Goal: Task Accomplishment & Management: Manage account settings

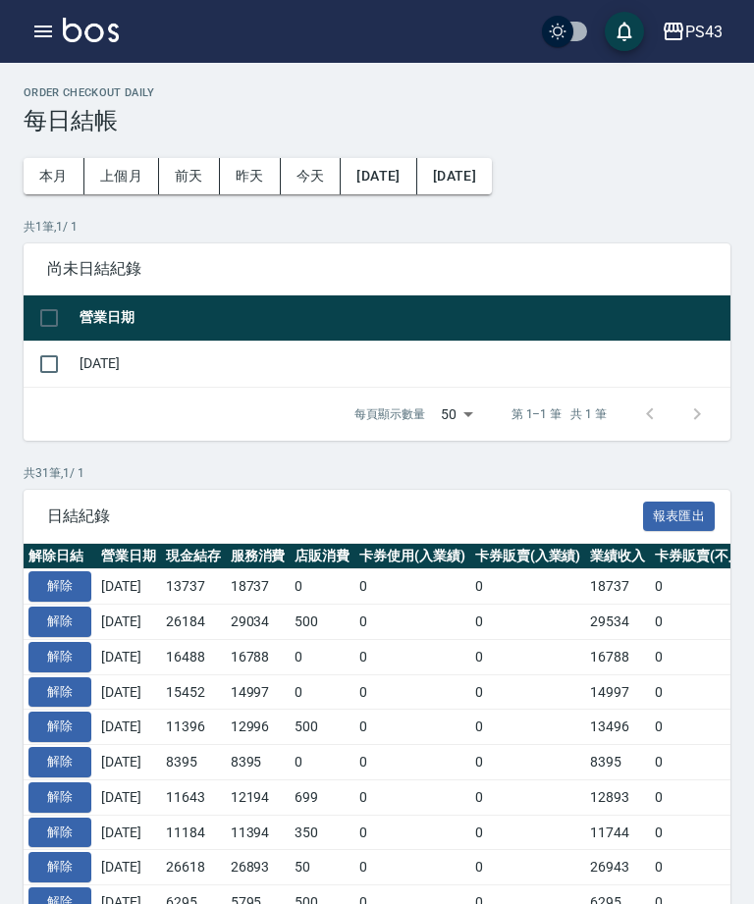
click at [51, 370] on input "checkbox" at bounding box center [48, 364] width 41 height 41
checkbox input "true"
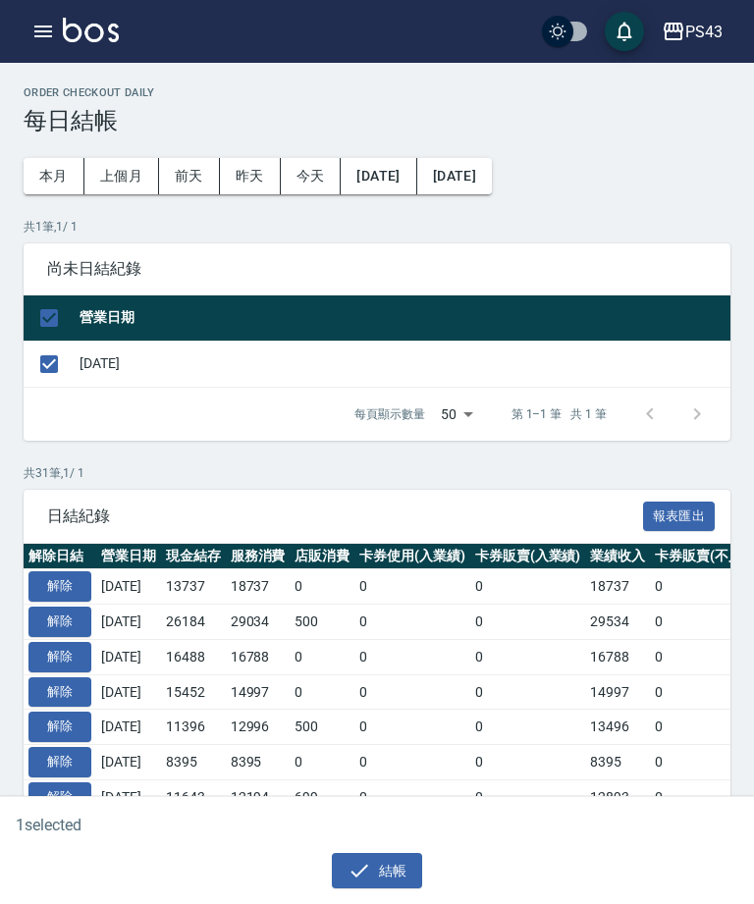
click at [387, 876] on button "結帳" at bounding box center [377, 871] width 91 height 36
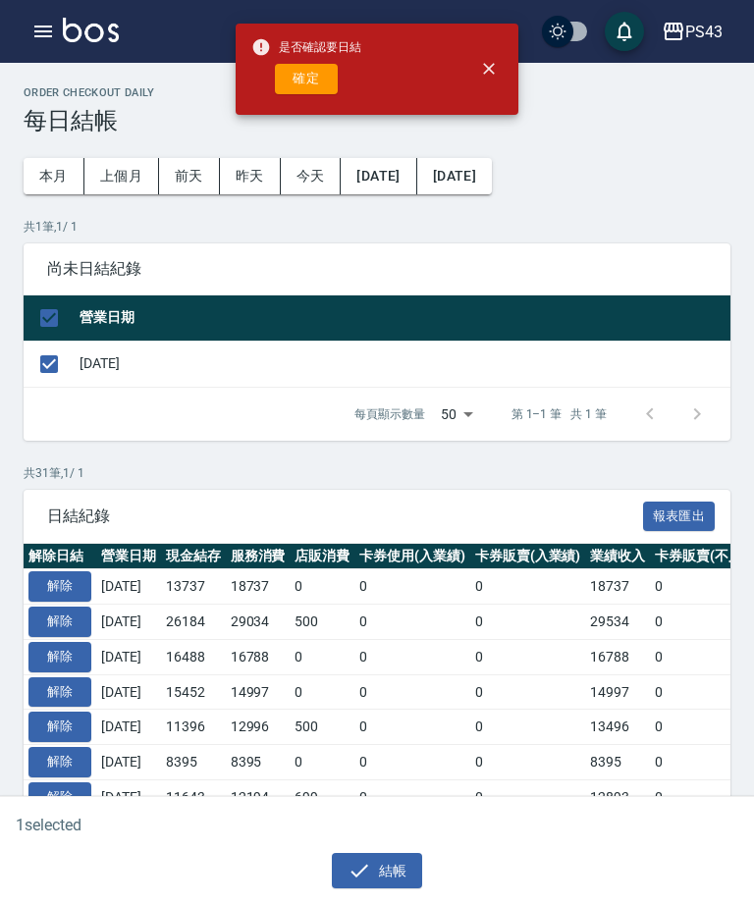
click at [316, 87] on button "確定" at bounding box center [306, 79] width 63 height 30
checkbox input "false"
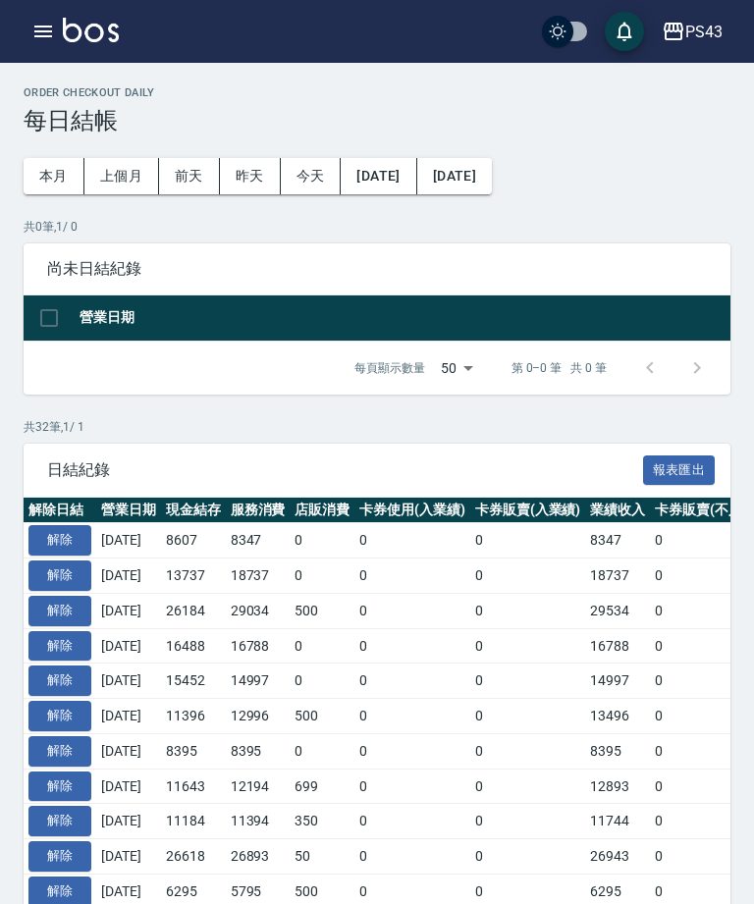
click at [27, 49] on div "PS43 登出" at bounding box center [377, 31] width 754 height 63
click at [27, 44] on button "button" at bounding box center [43, 31] width 39 height 39
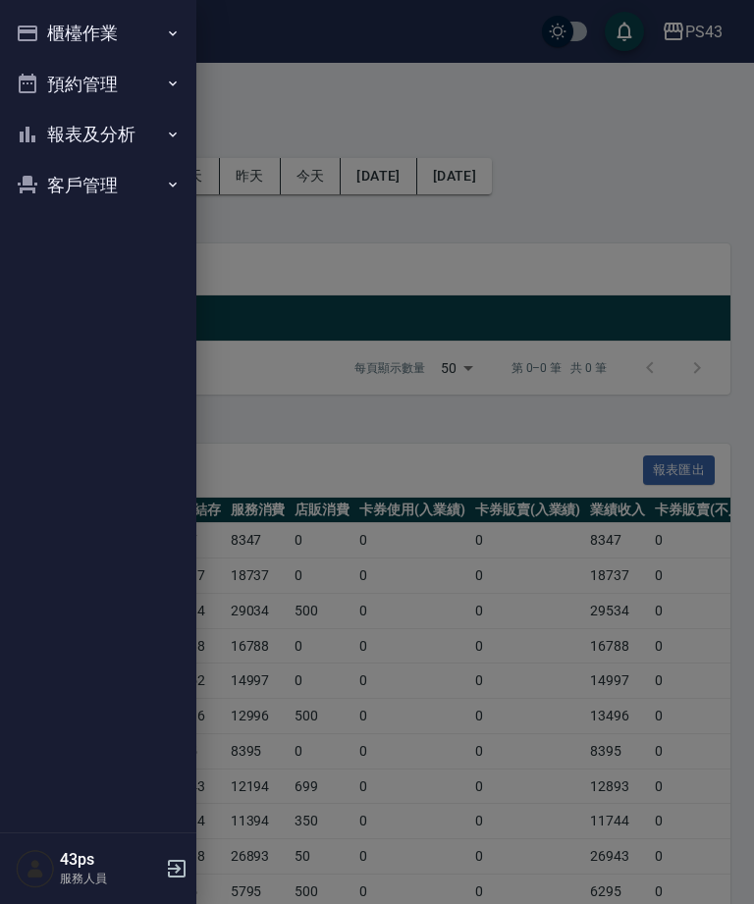
click at [124, 135] on button "報表及分析" at bounding box center [98, 134] width 181 height 51
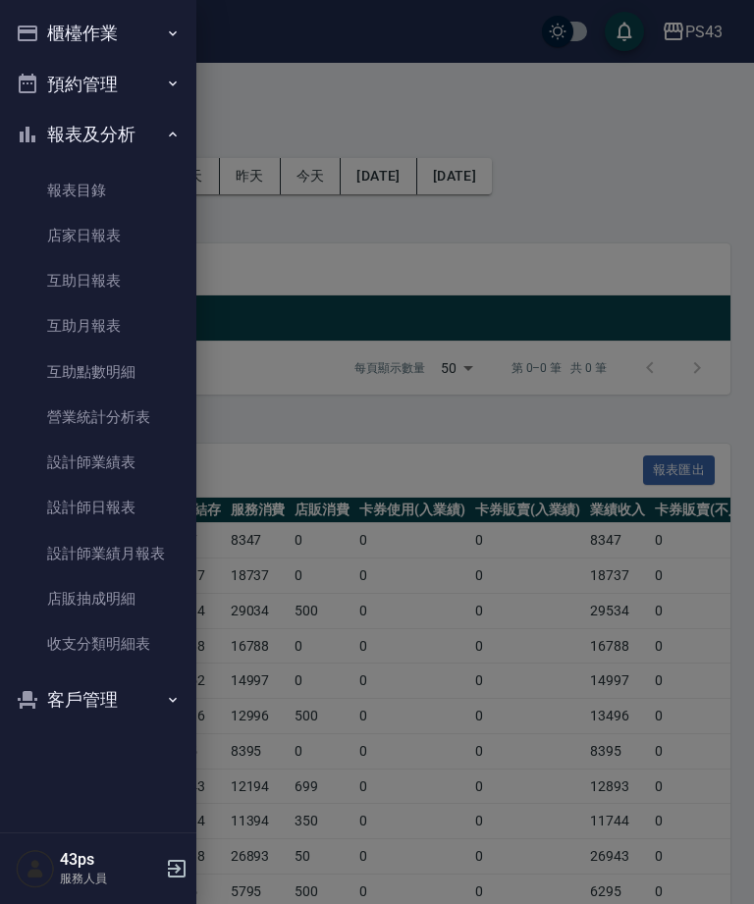
click at [74, 503] on link "設計師日報表" at bounding box center [98, 507] width 181 height 45
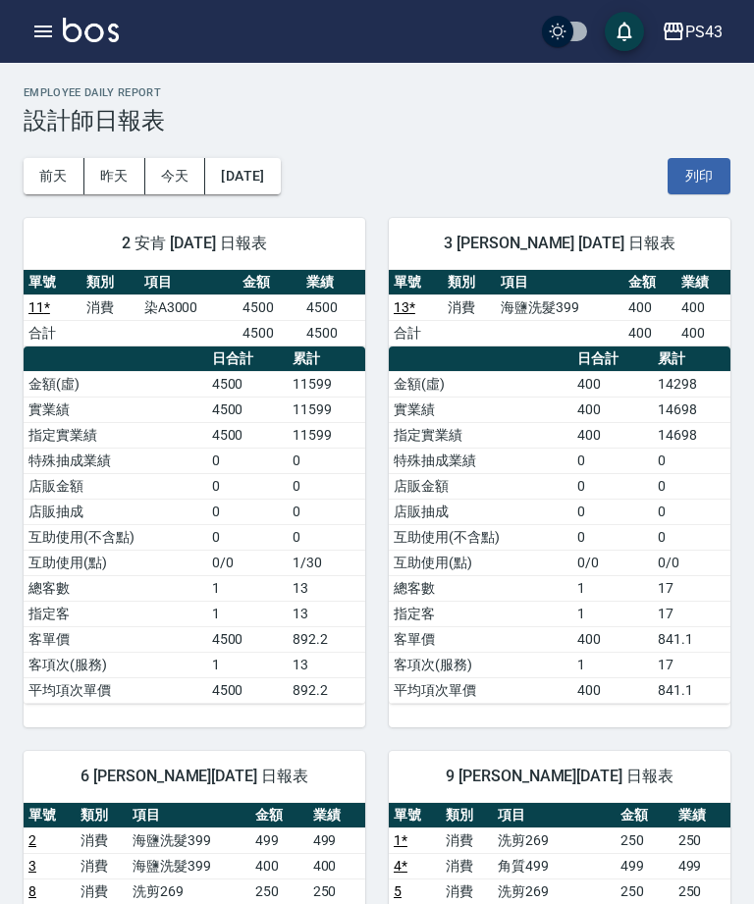
click at [20, 31] on div "PS43 登出" at bounding box center [377, 31] width 754 height 63
click at [26, 35] on button "button" at bounding box center [43, 31] width 39 height 39
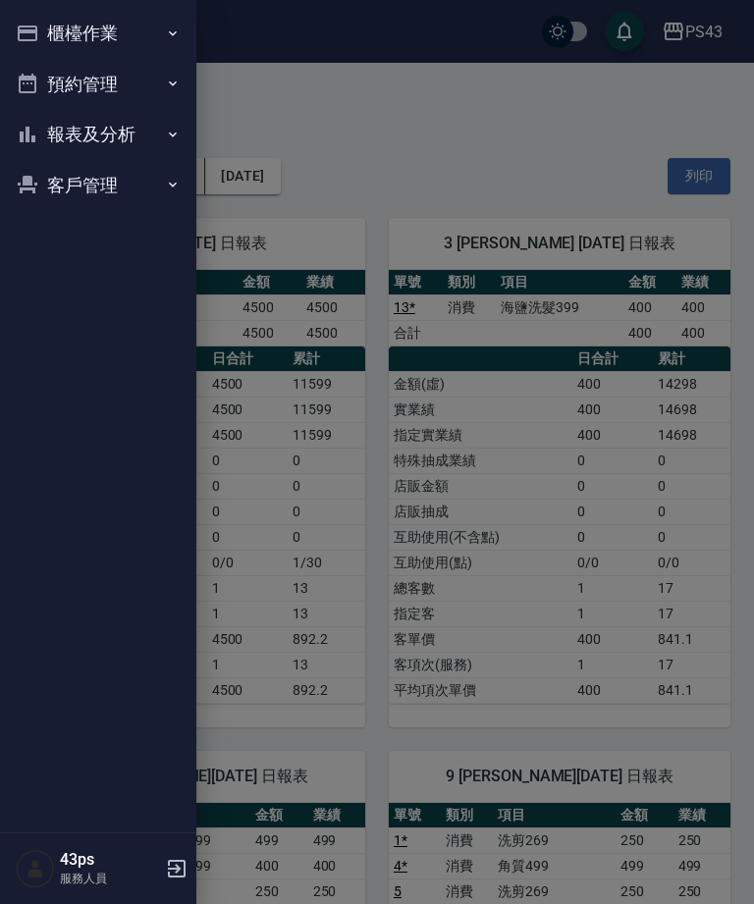
click at [34, 37] on icon "button" at bounding box center [28, 34] width 24 height 24
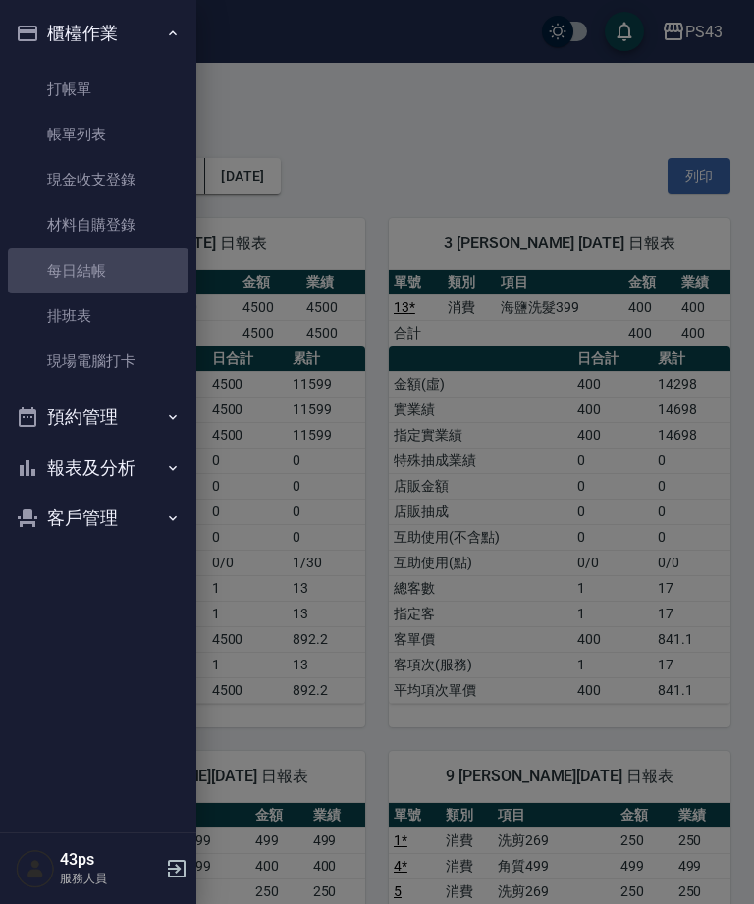
click at [119, 263] on link "每日結帳" at bounding box center [98, 270] width 181 height 45
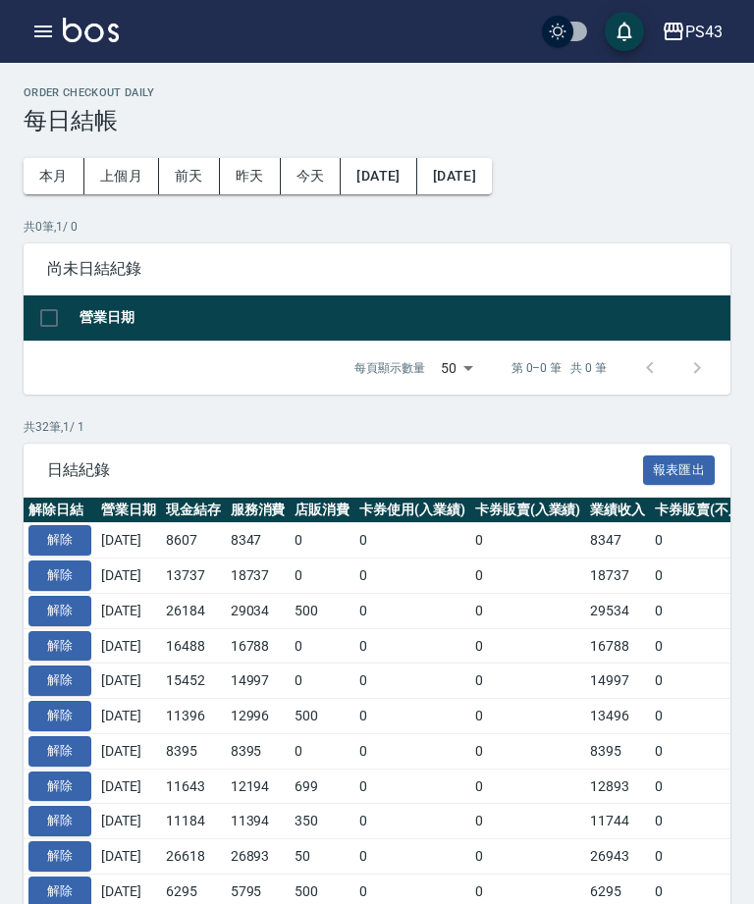
click at [168, 276] on span "尚未日結紀錄" at bounding box center [377, 269] width 660 height 20
click at [48, 543] on button "解除" at bounding box center [59, 540] width 63 height 30
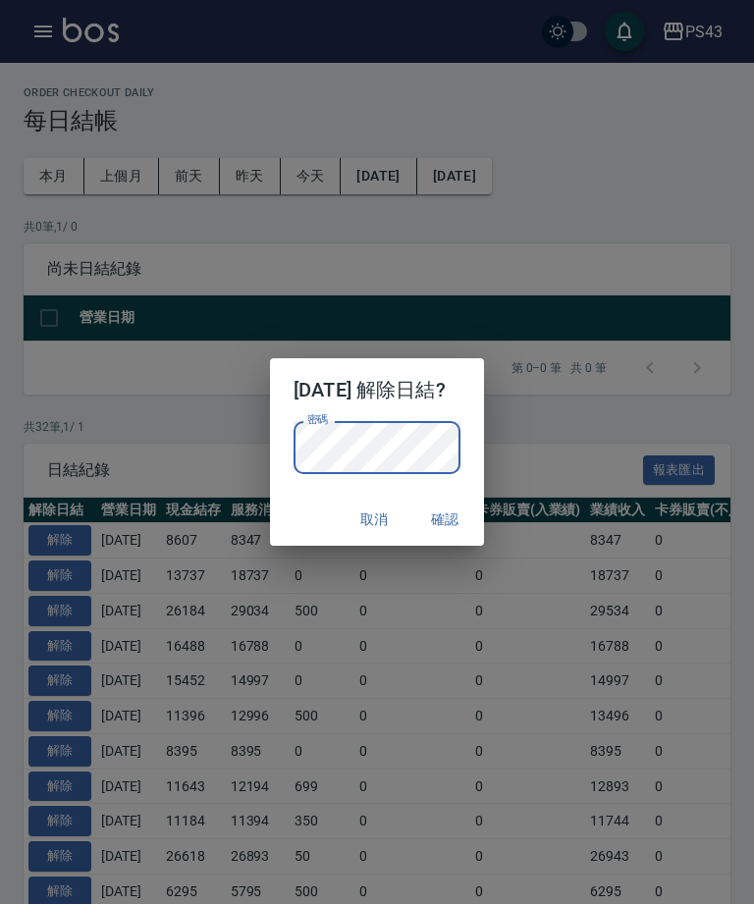
click at [465, 507] on button "確認" at bounding box center [444, 520] width 63 height 36
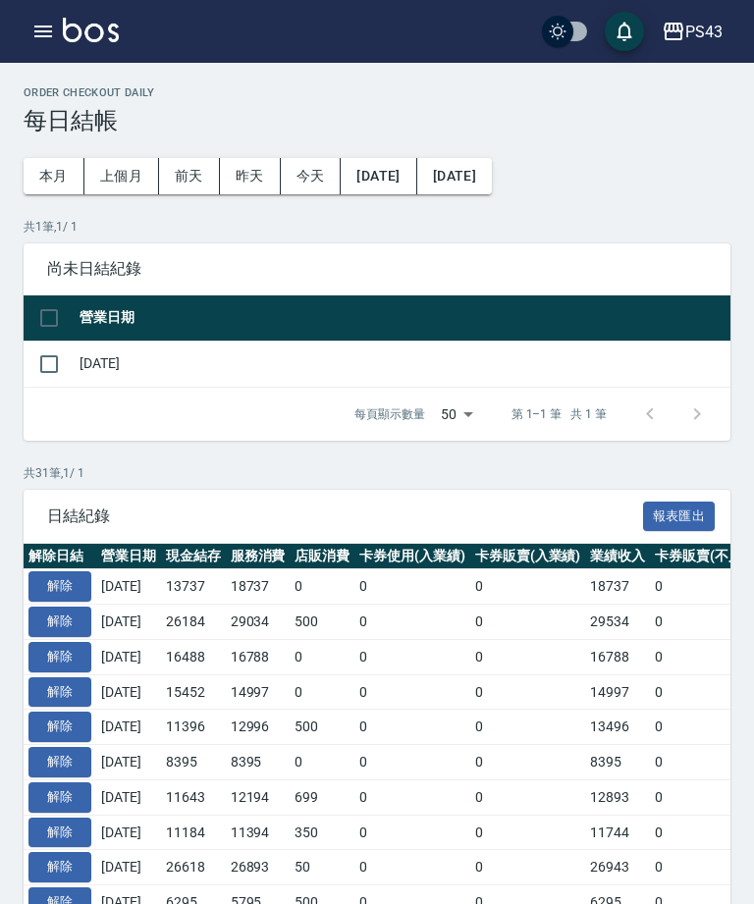
click at [27, 45] on div "PS43 登出" at bounding box center [377, 31] width 754 height 63
click at [22, 37] on div "PS43 登出" at bounding box center [377, 31] width 754 height 63
click at [27, 37] on button "button" at bounding box center [43, 31] width 39 height 39
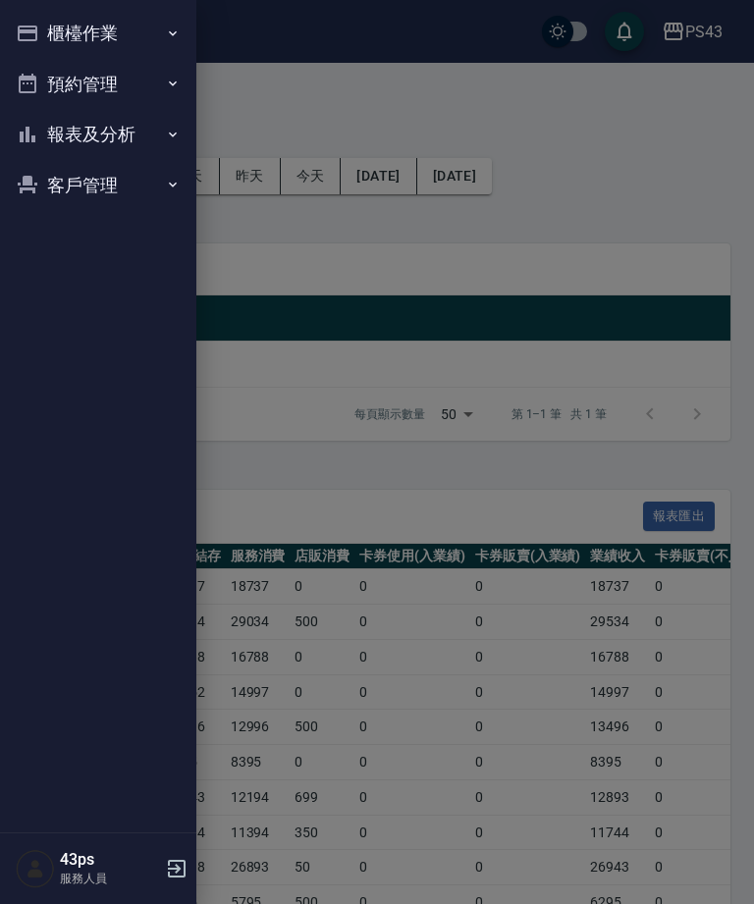
click at [32, 43] on icon "button" at bounding box center [28, 34] width 24 height 24
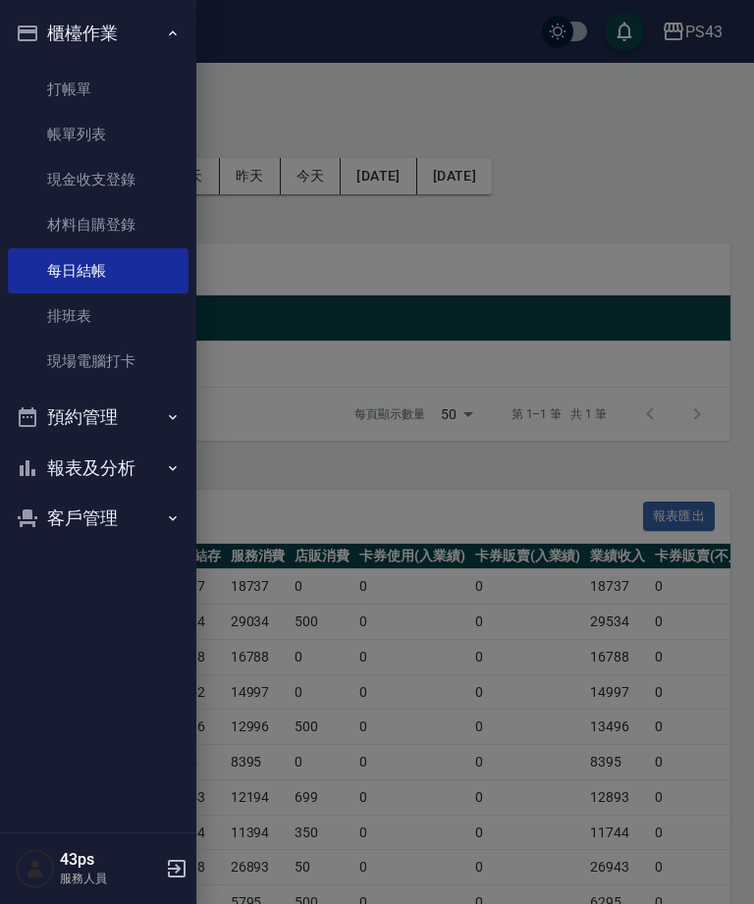
click at [89, 85] on link "打帳單" at bounding box center [98, 89] width 181 height 45
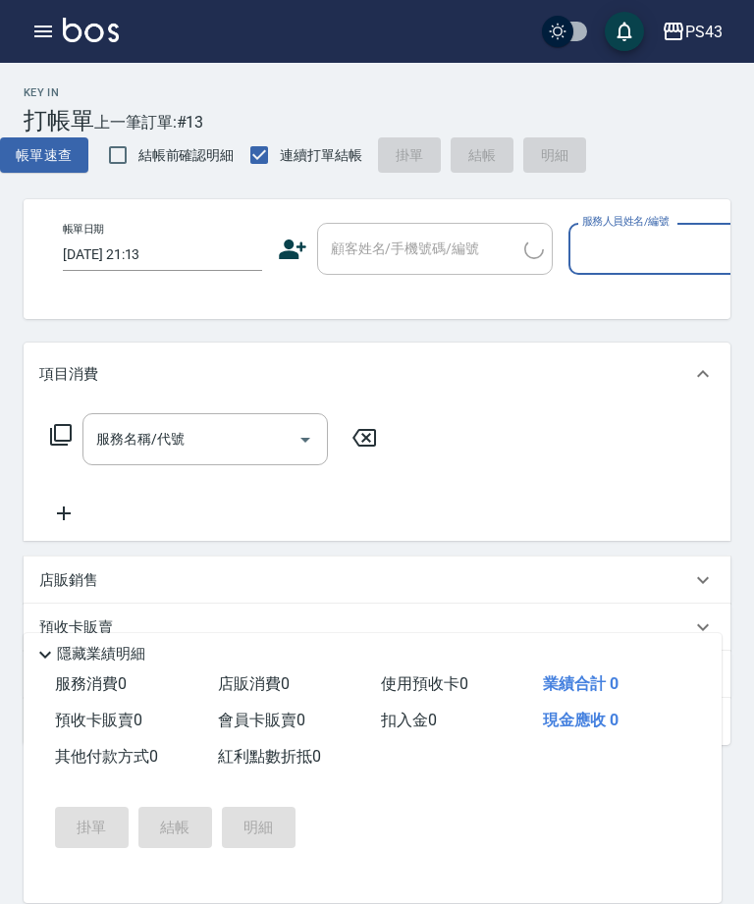
click at [671, 247] on input "服務人員姓名/編號" at bounding box center [668, 249] width 182 height 34
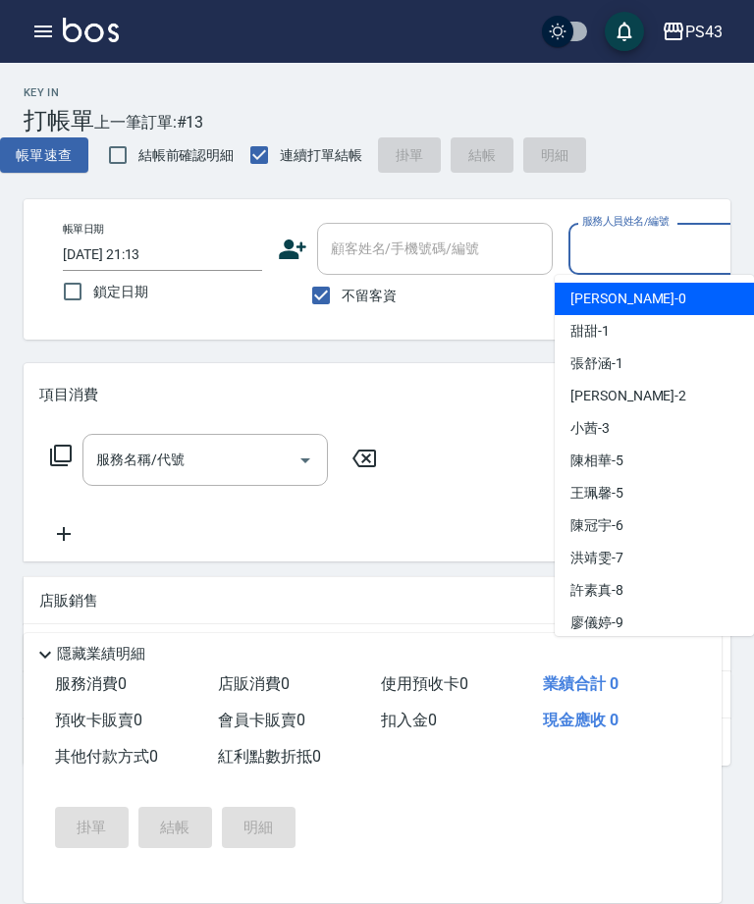
click at [681, 262] on input "服務人員姓名/編號" at bounding box center [668, 249] width 182 height 34
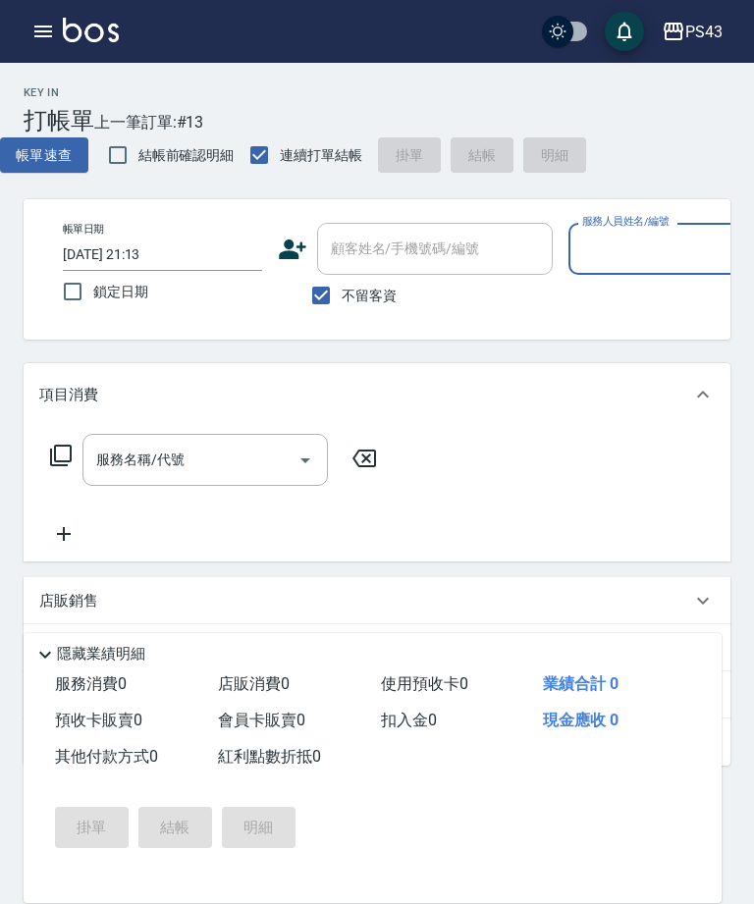
click at [687, 257] on input "服務人員姓名/編號" at bounding box center [668, 249] width 182 height 34
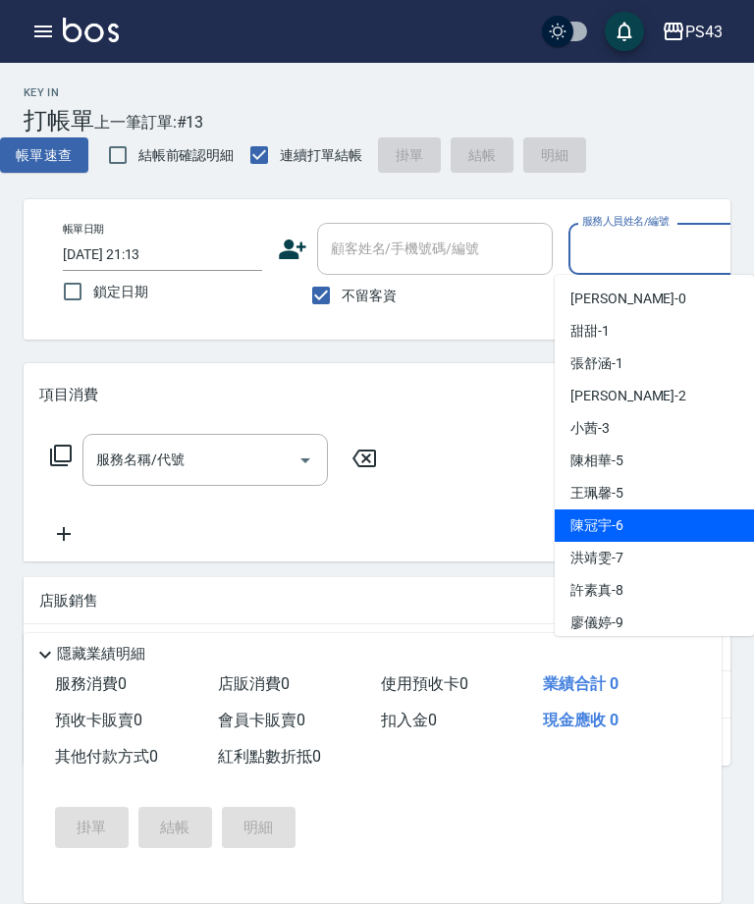
click at [623, 526] on div "陳冠宇 -6" at bounding box center [654, 525] width 199 height 32
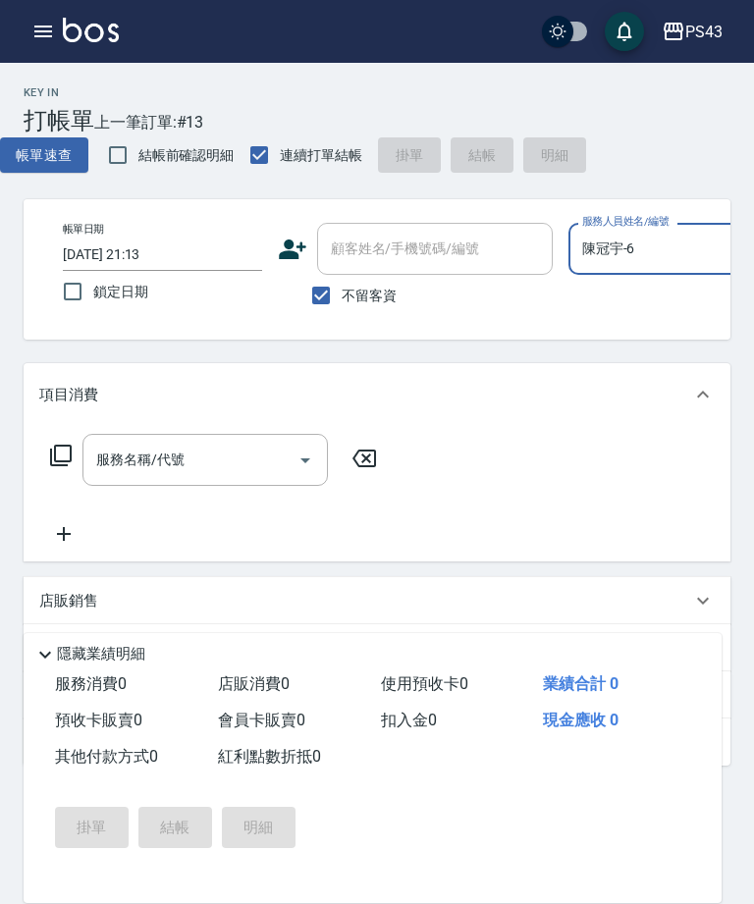
type input "陳冠宇-6"
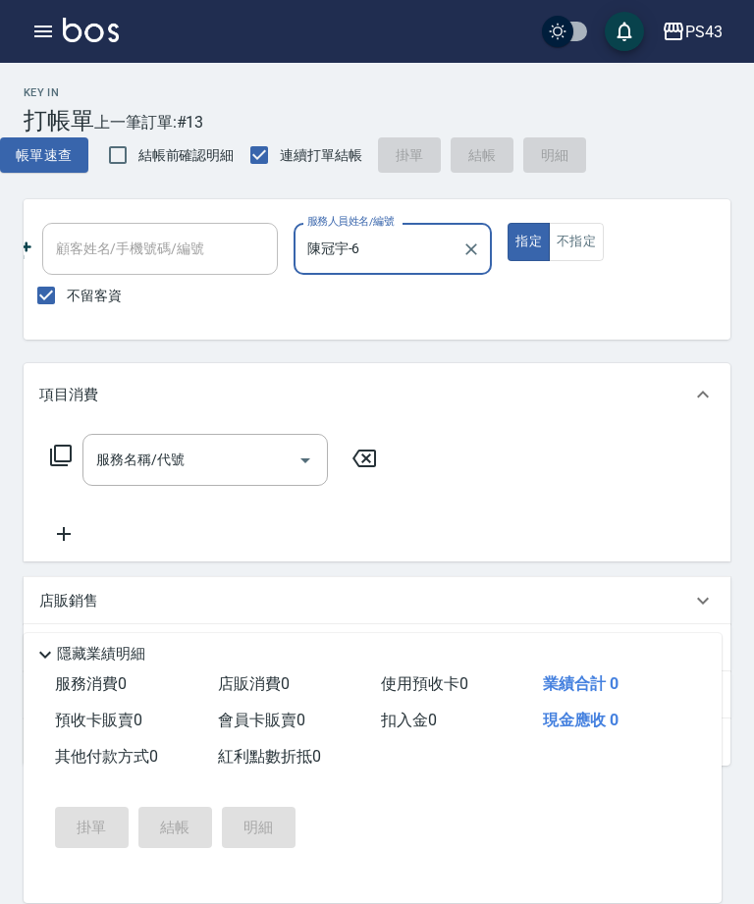
click at [582, 235] on button "不指定" at bounding box center [576, 242] width 55 height 38
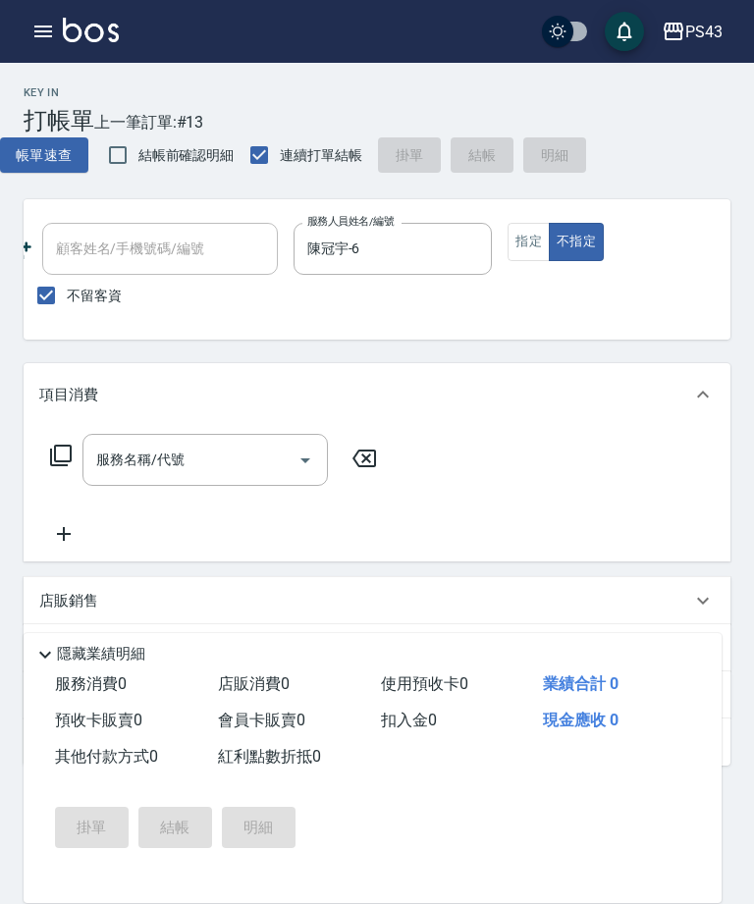
scroll to position [0, 275]
click at [238, 476] on input "服務名稱/代號" at bounding box center [190, 460] width 198 height 34
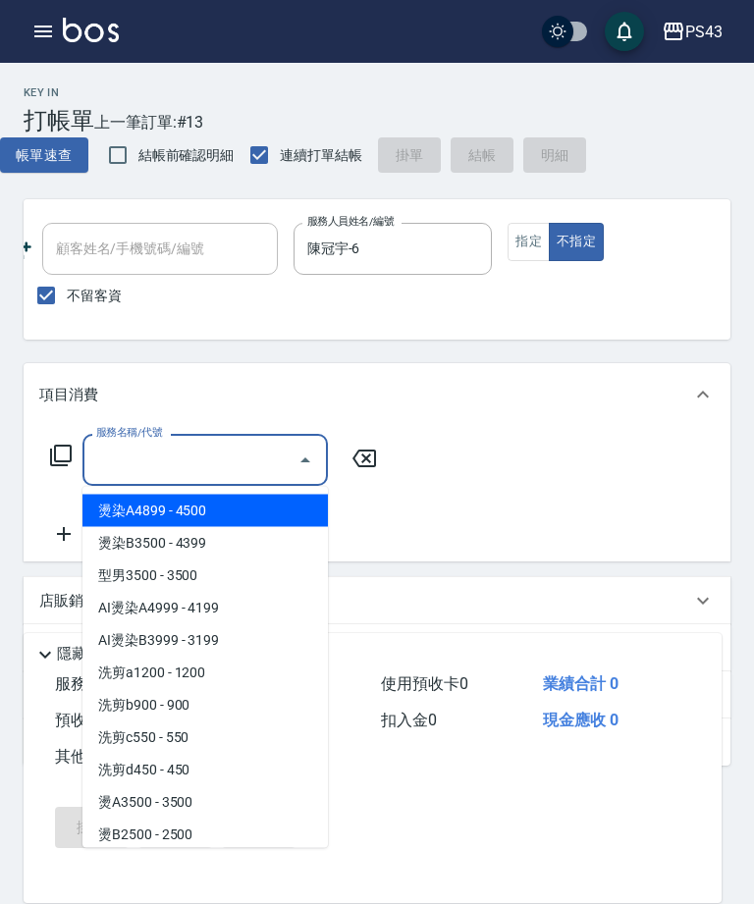
click at [236, 474] on input "服務名稱/代號" at bounding box center [190, 460] width 198 height 34
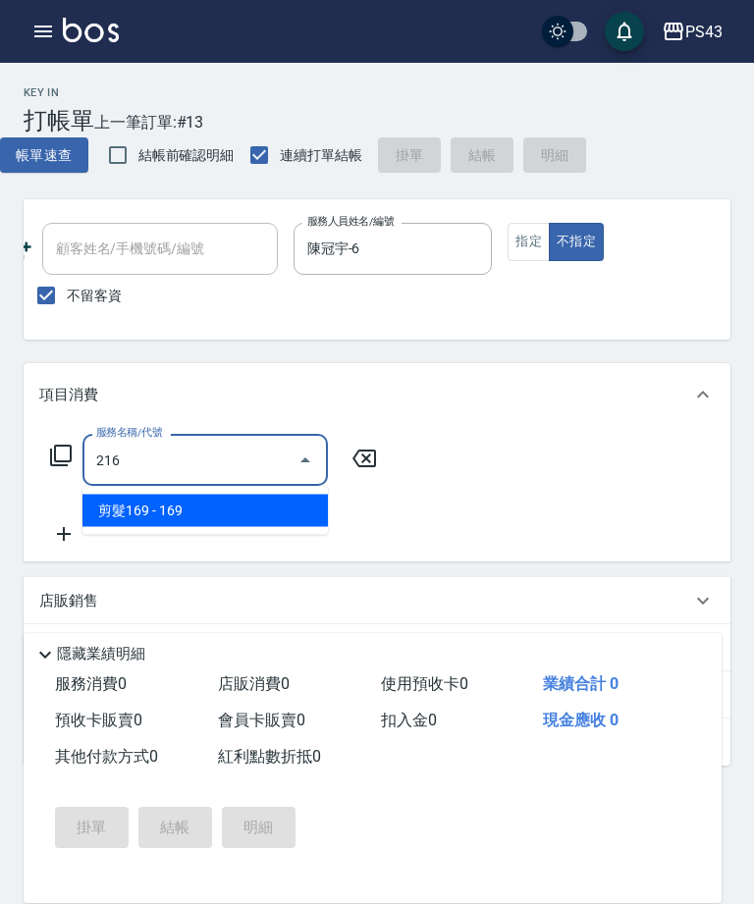
click at [270, 508] on span "剪髮169 - 169" at bounding box center [204, 511] width 245 height 32
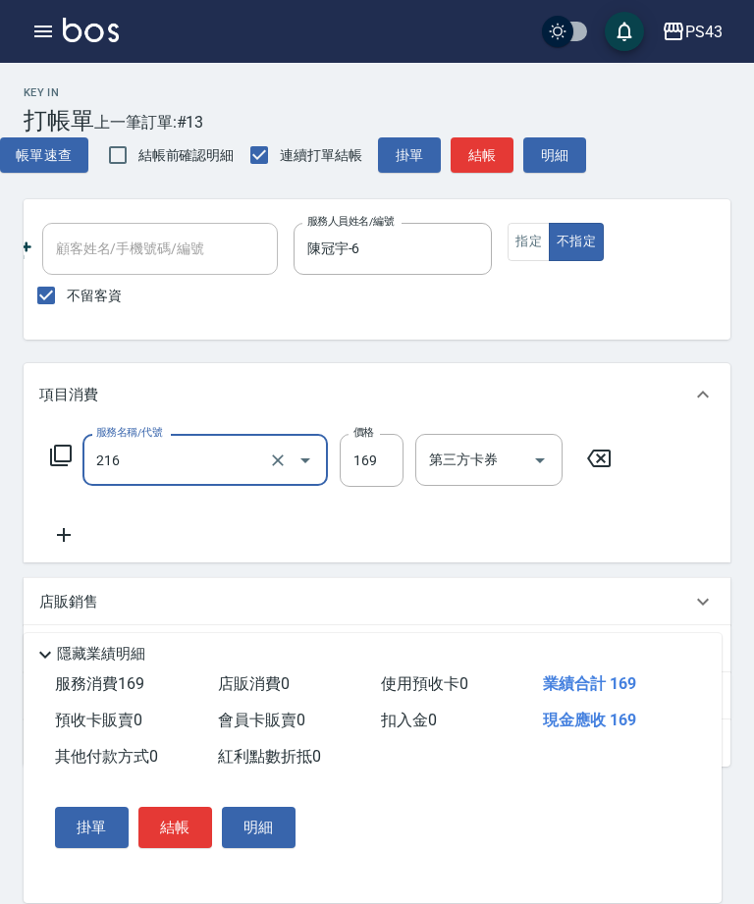
click at [361, 468] on input "169" at bounding box center [372, 460] width 64 height 53
type input "剪髮169(216)"
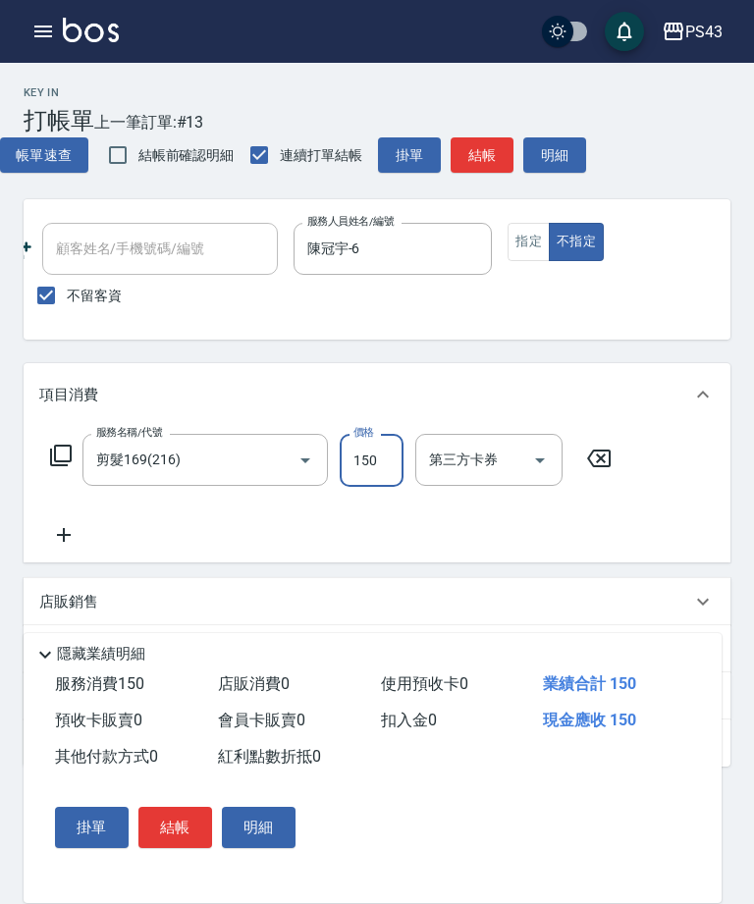
scroll to position [155, 0]
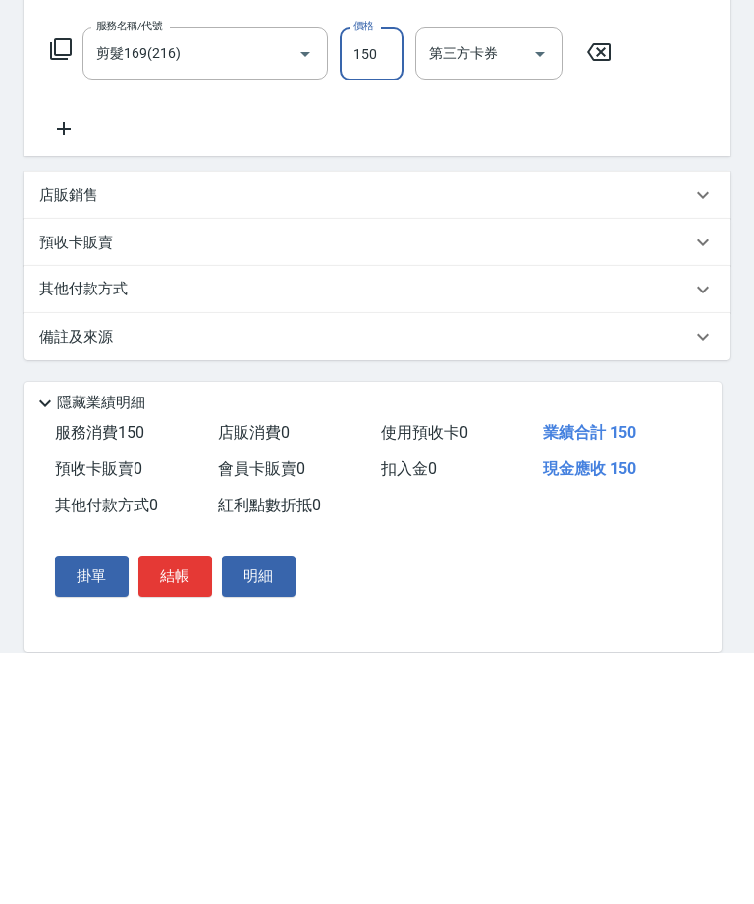
type input "150"
click at [181, 807] on button "結帳" at bounding box center [175, 827] width 74 height 41
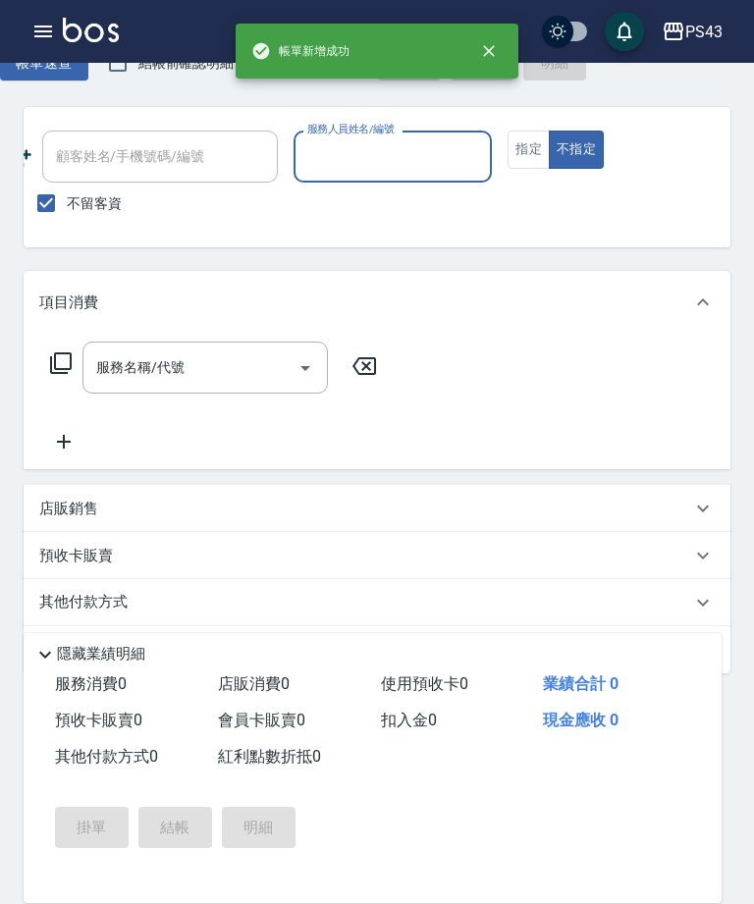
scroll to position [91, 0]
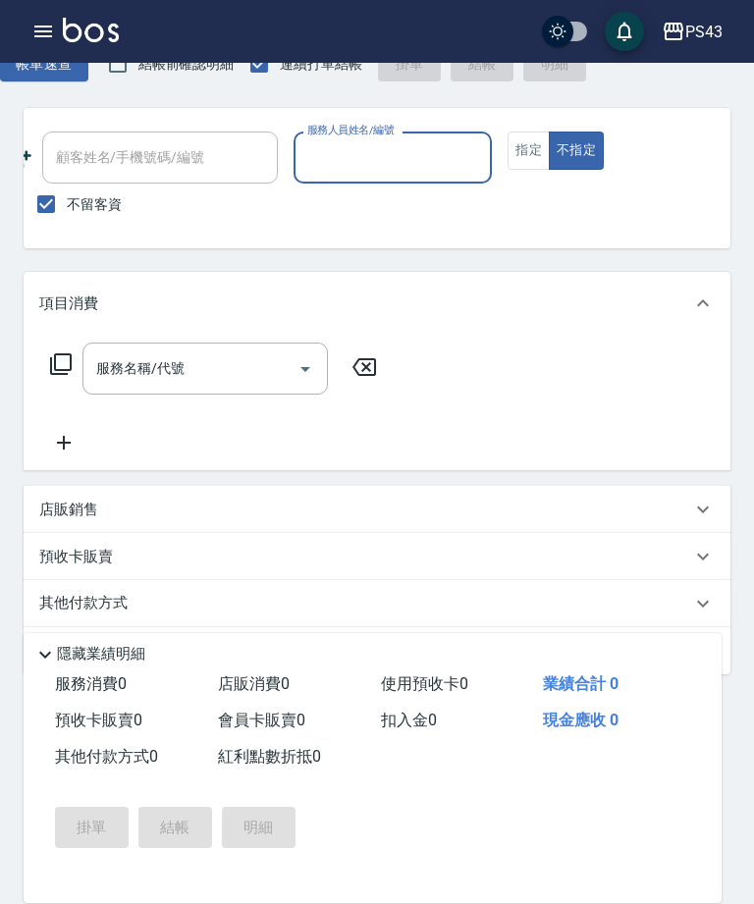
click at [441, 156] on input "服務人員姓名/編號" at bounding box center [393, 157] width 182 height 34
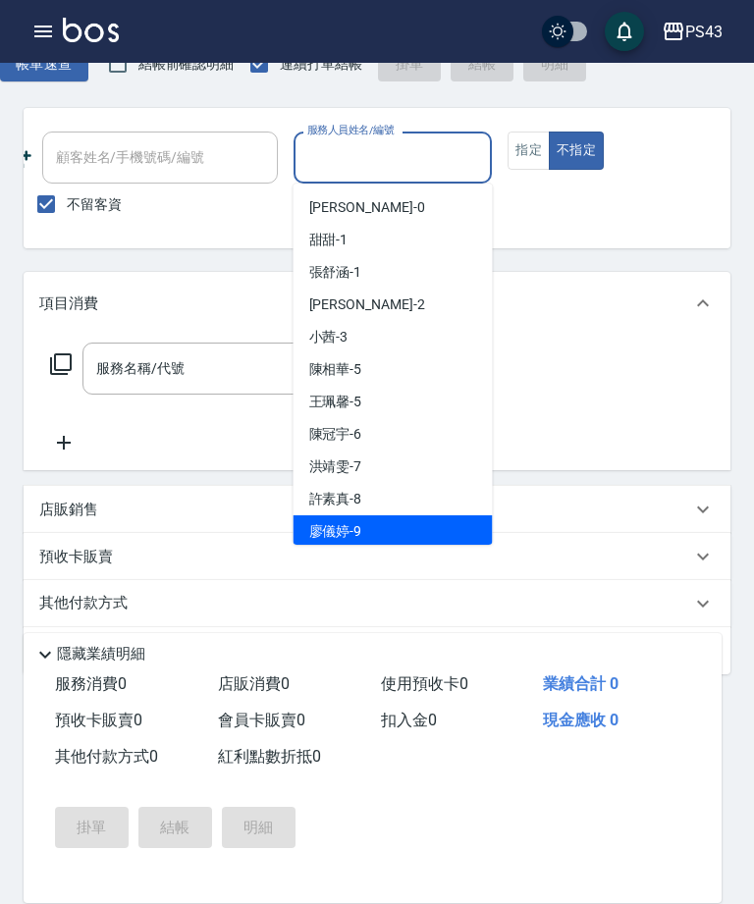
click at [352, 530] on span "廖儀婷 -9" at bounding box center [335, 531] width 53 height 21
type input "廖儀婷-9"
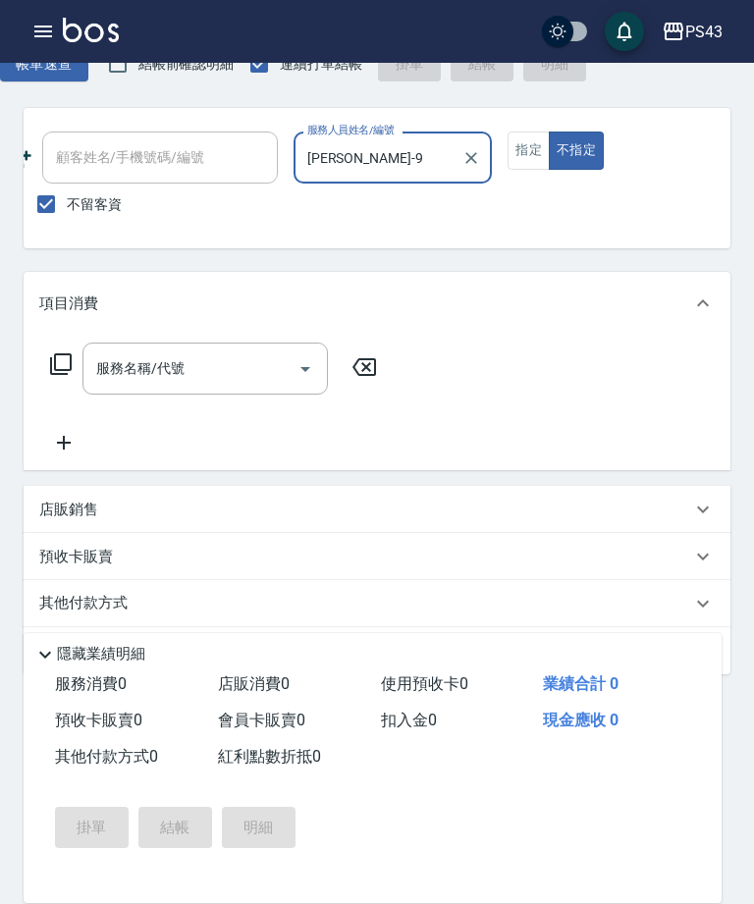
click at [533, 151] on button "指定" at bounding box center [528, 151] width 42 height 38
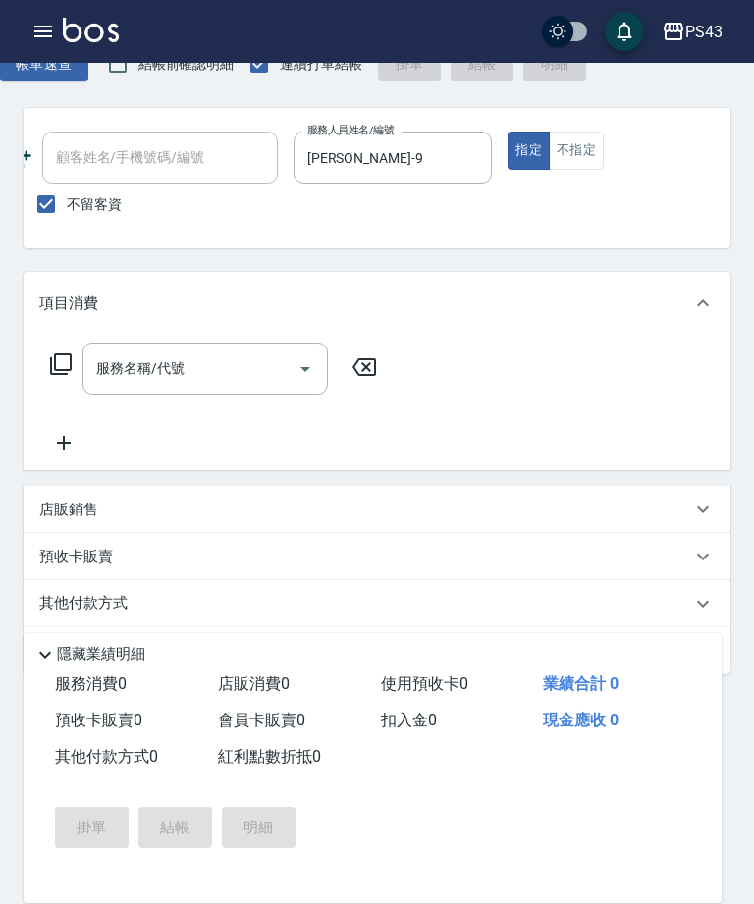
click at [256, 367] on input "服務名稱/代號" at bounding box center [190, 368] width 198 height 34
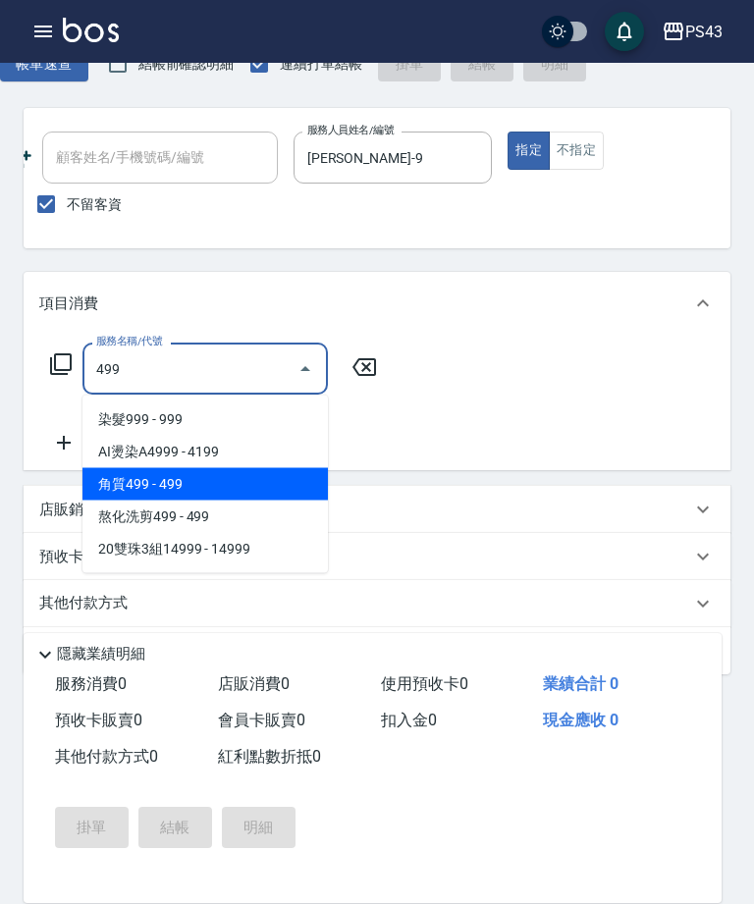
click at [242, 481] on span "角質499 - 499" at bounding box center [204, 484] width 245 height 32
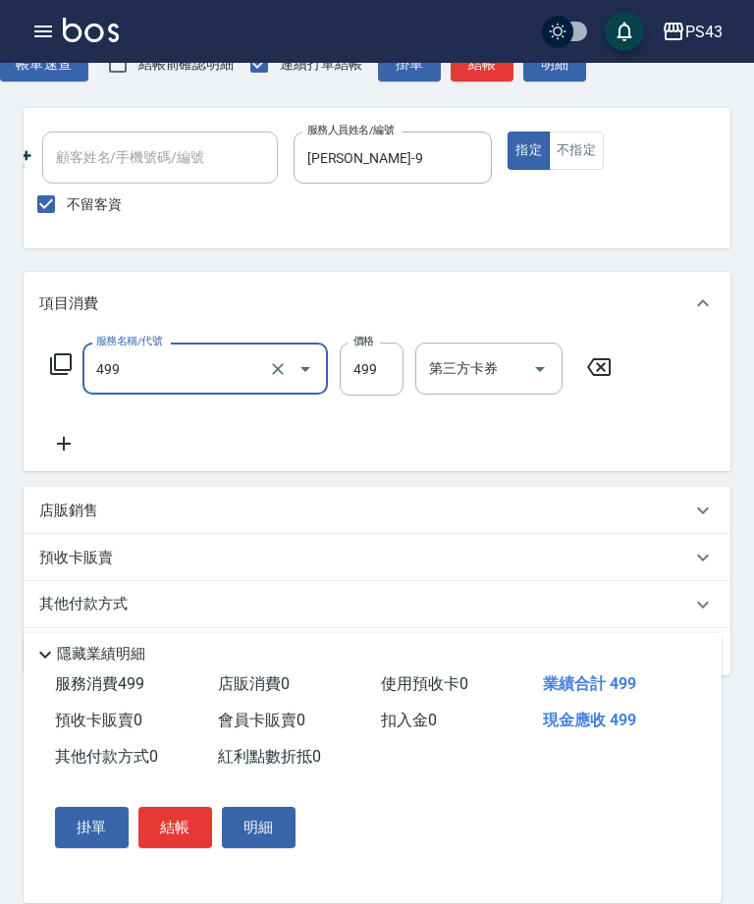
type input "角質499(649)"
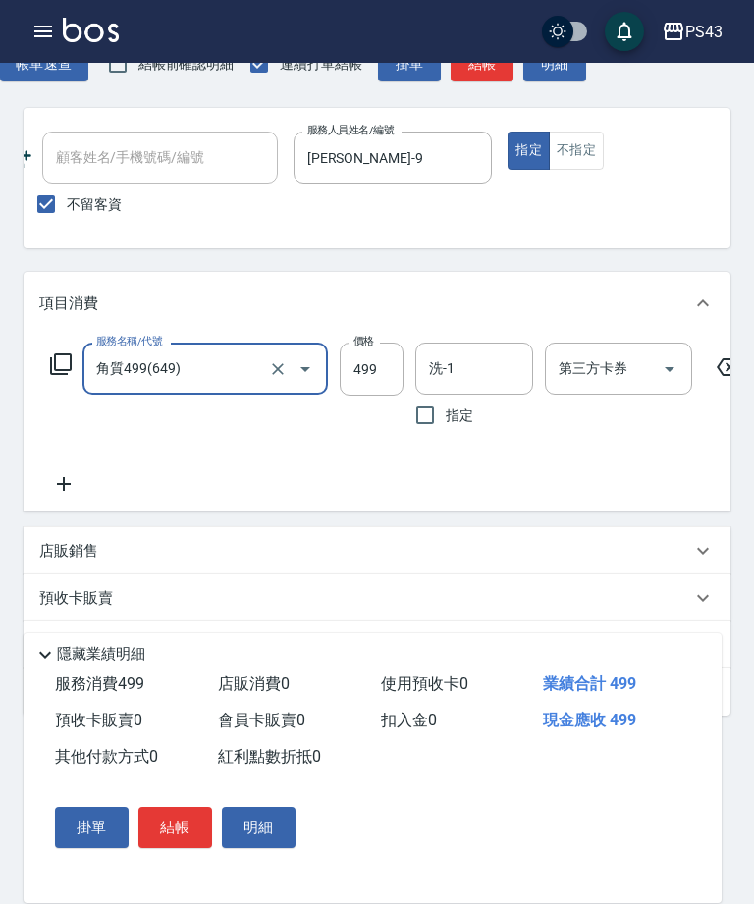
click at [371, 360] on input "499" at bounding box center [372, 369] width 64 height 53
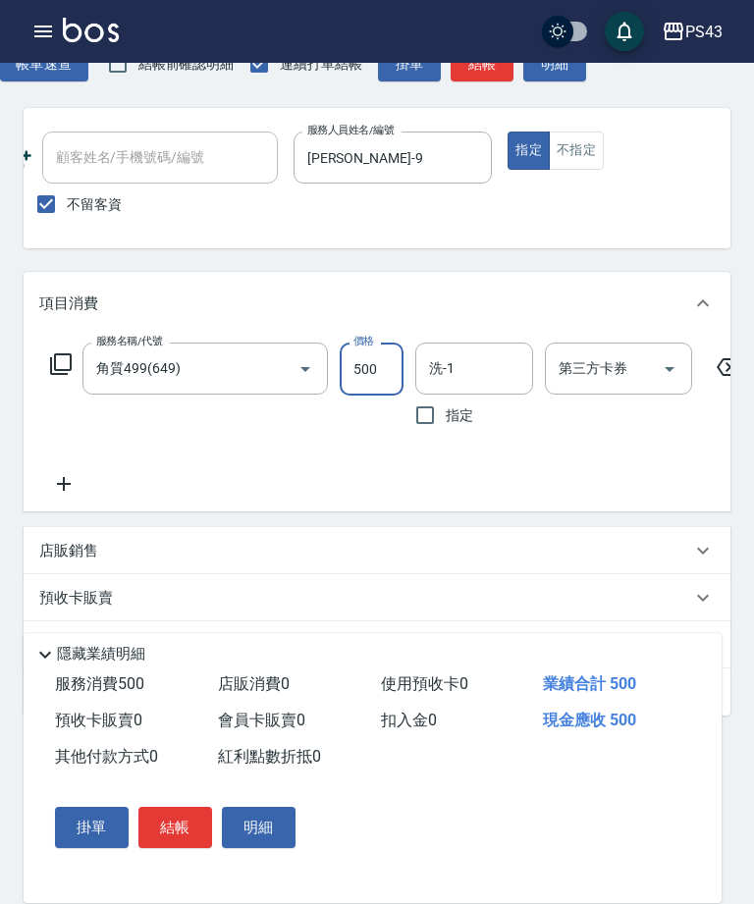
type input "500"
click at [475, 361] on input "洗-1" at bounding box center [474, 368] width 100 height 34
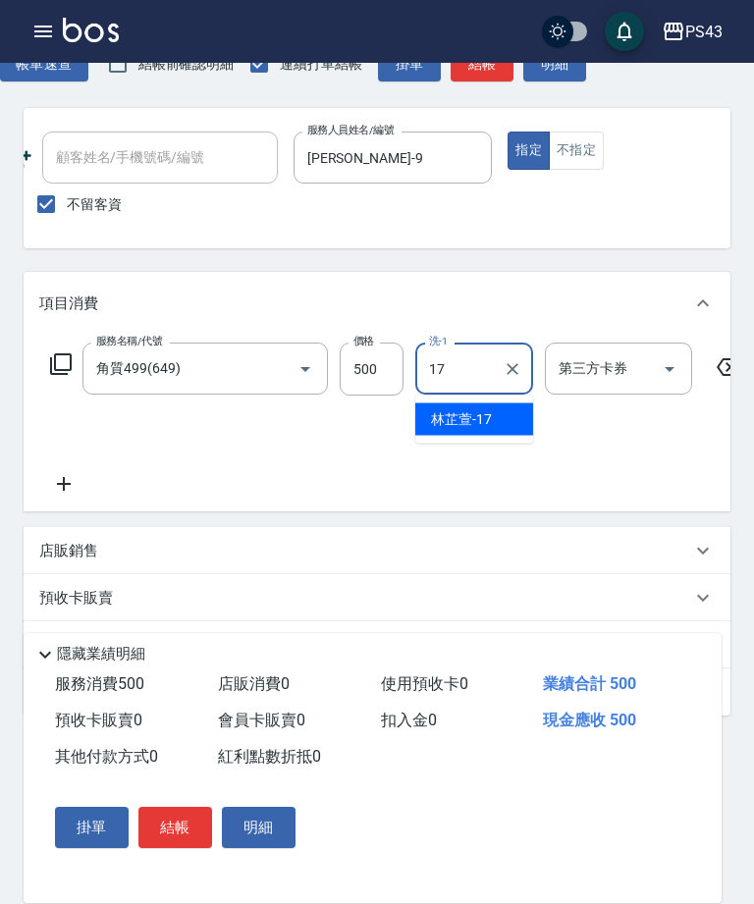
click at [455, 425] on span "林芷萱 -17" at bounding box center [461, 419] width 61 height 21
type input "林芷萱-17"
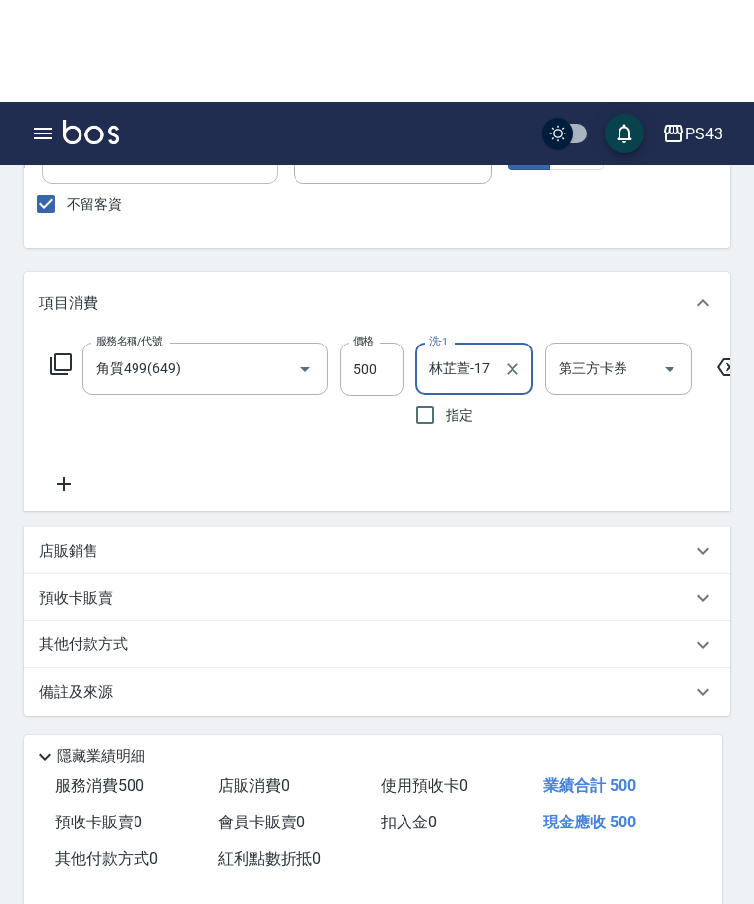
scroll to position [195, 0]
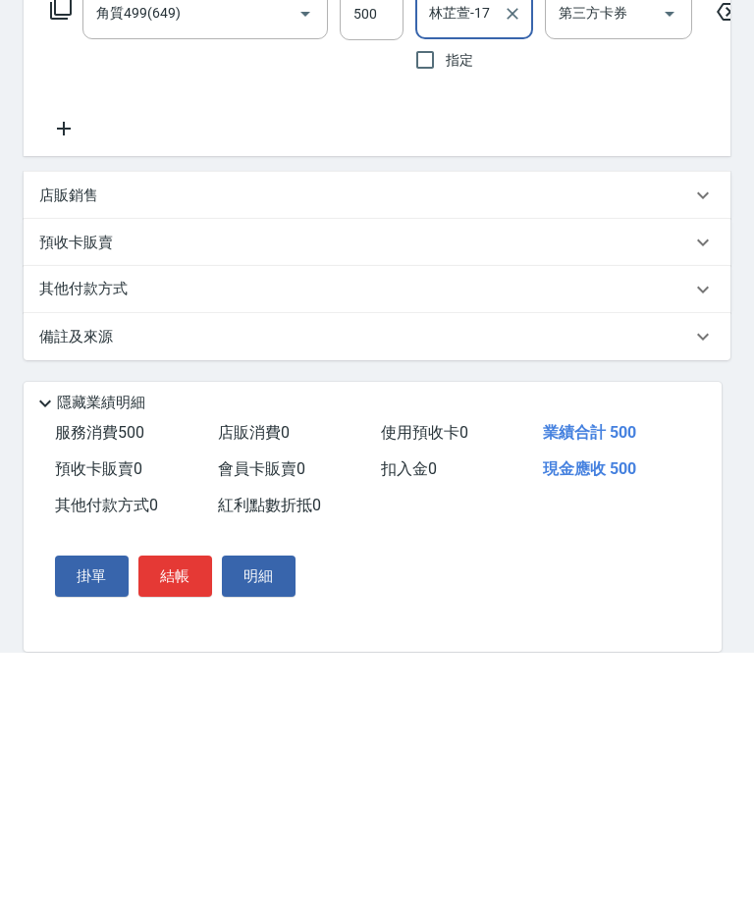
click at [188, 807] on button "結帳" at bounding box center [175, 827] width 74 height 41
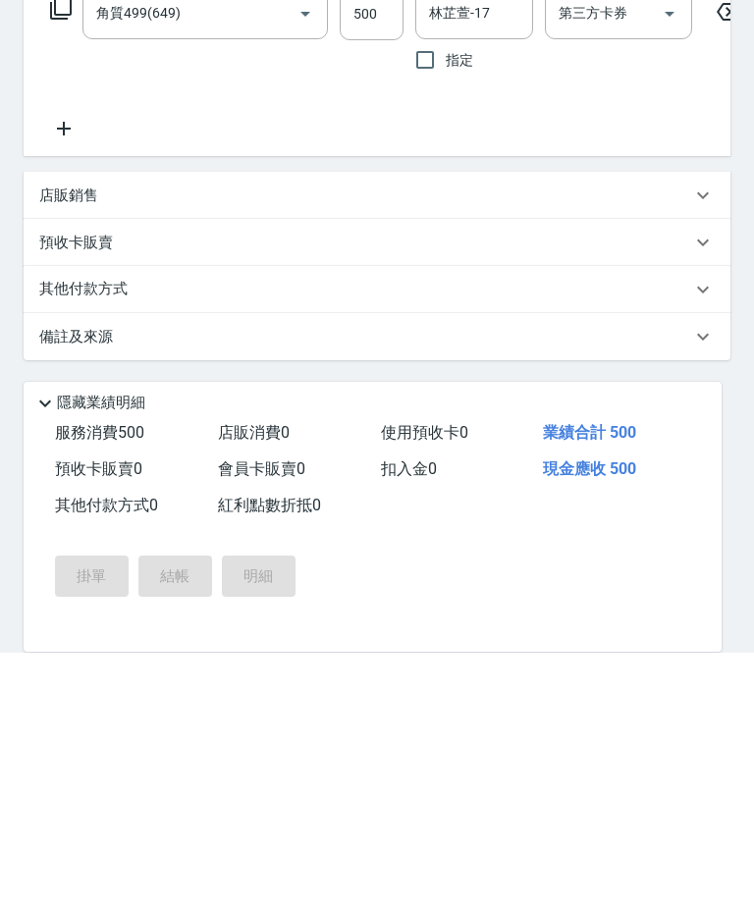
scroll to position [133, 0]
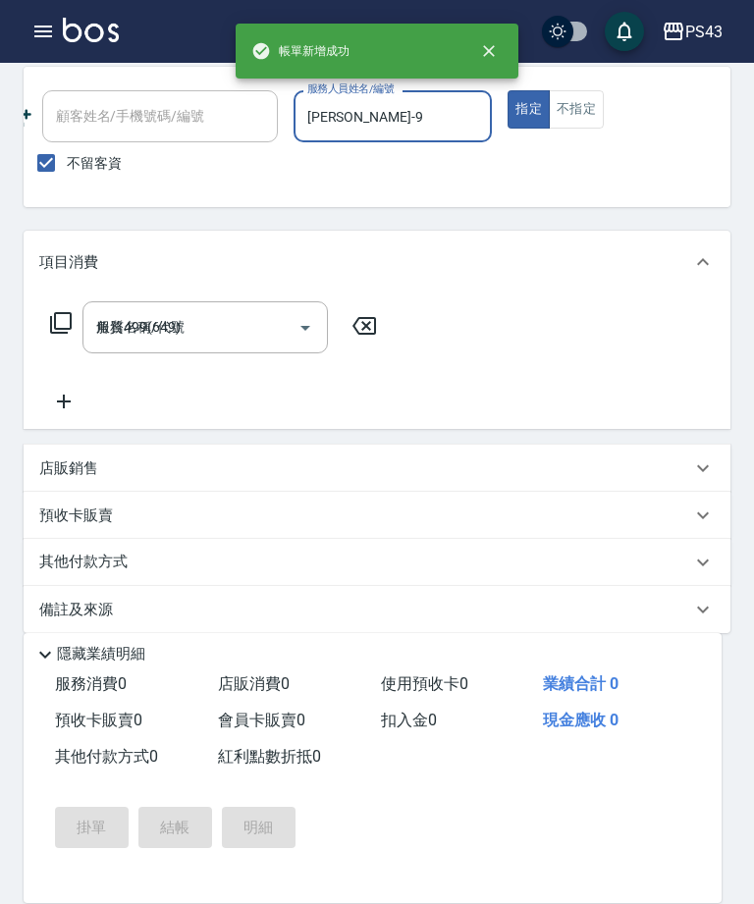
type input "2025/10/13 21:14"
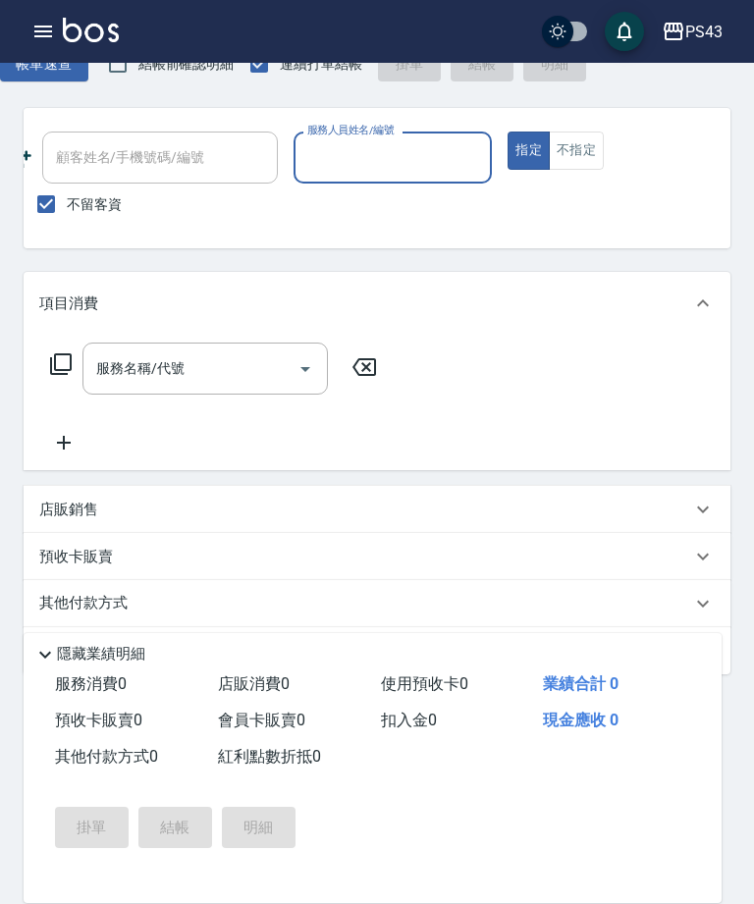
click at [25, 35] on button "button" at bounding box center [43, 31] width 39 height 39
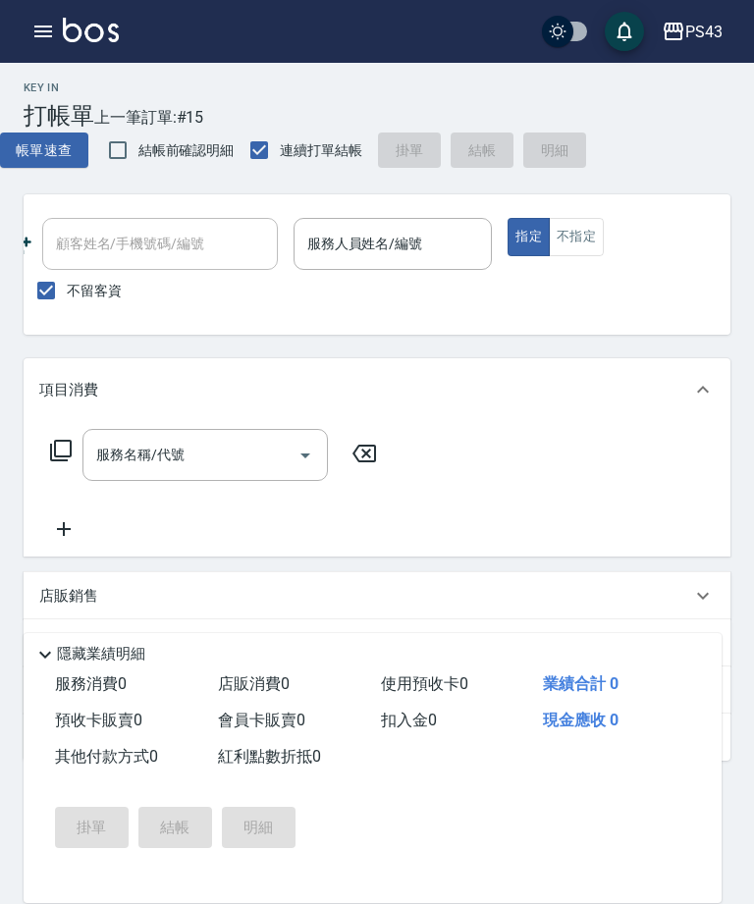
scroll to position [0, 0]
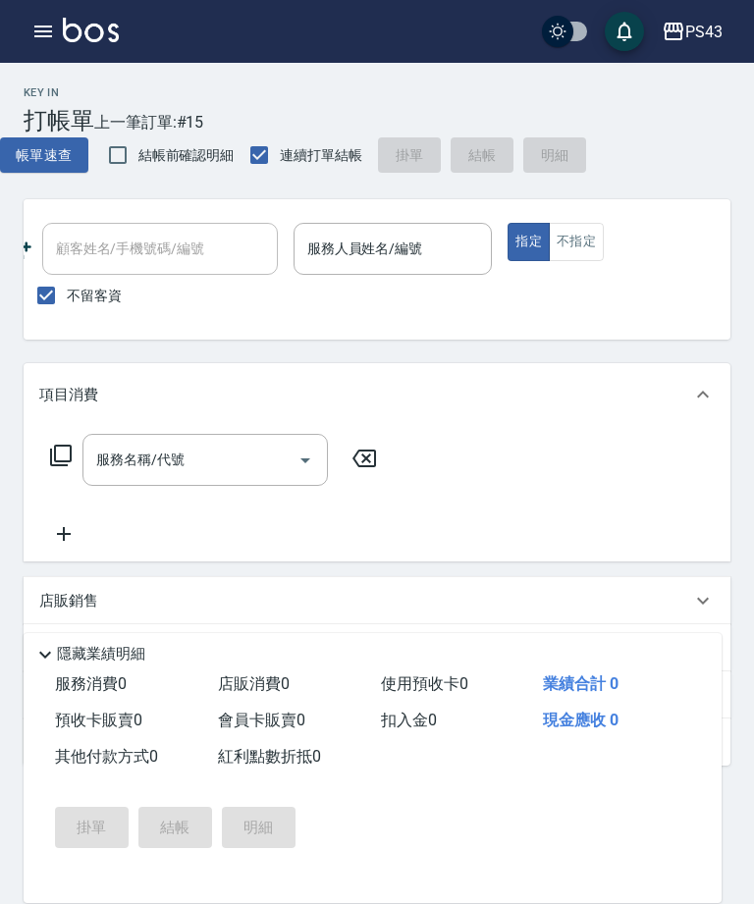
click at [30, 36] on button "button" at bounding box center [43, 31] width 39 height 39
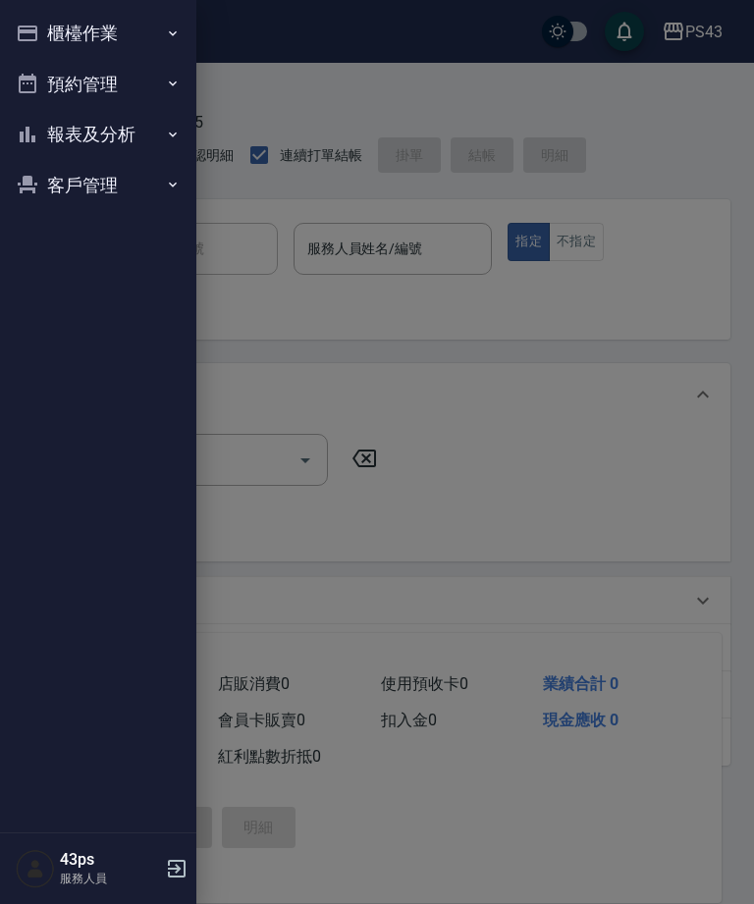
click at [106, 139] on button "報表及分析" at bounding box center [98, 134] width 181 height 51
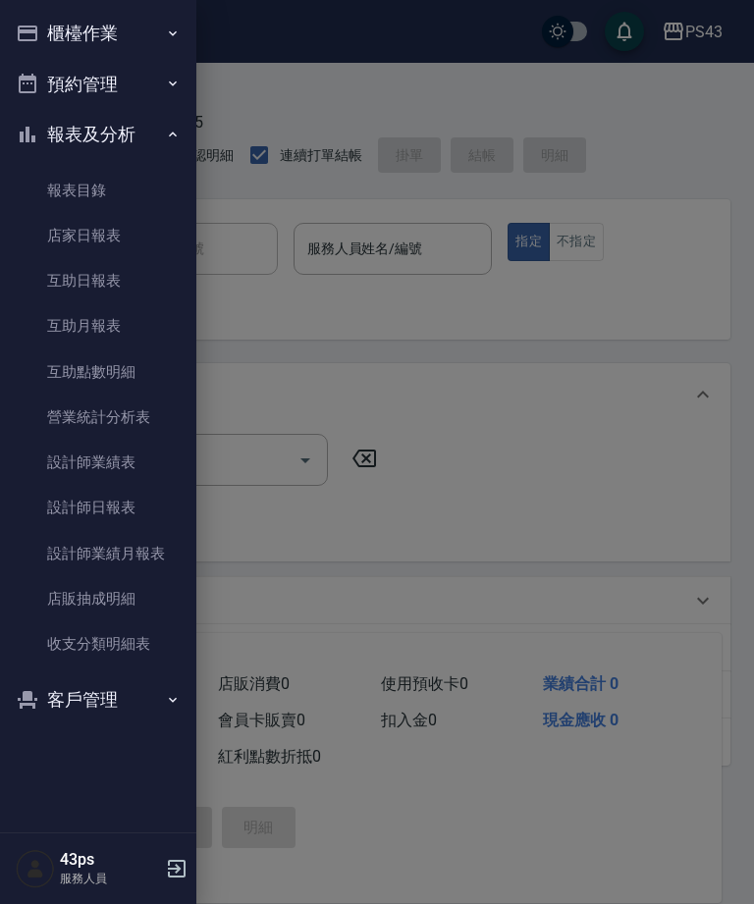
click at [49, 39] on button "櫃檯作業" at bounding box center [98, 33] width 181 height 51
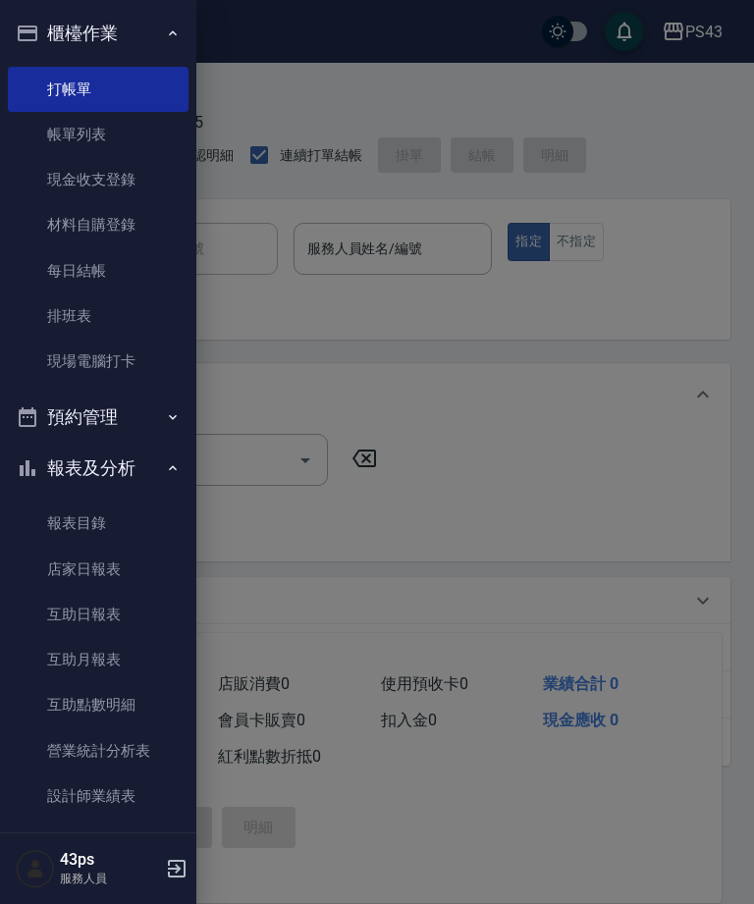
click at [106, 270] on link "每日結帳" at bounding box center [98, 270] width 181 height 45
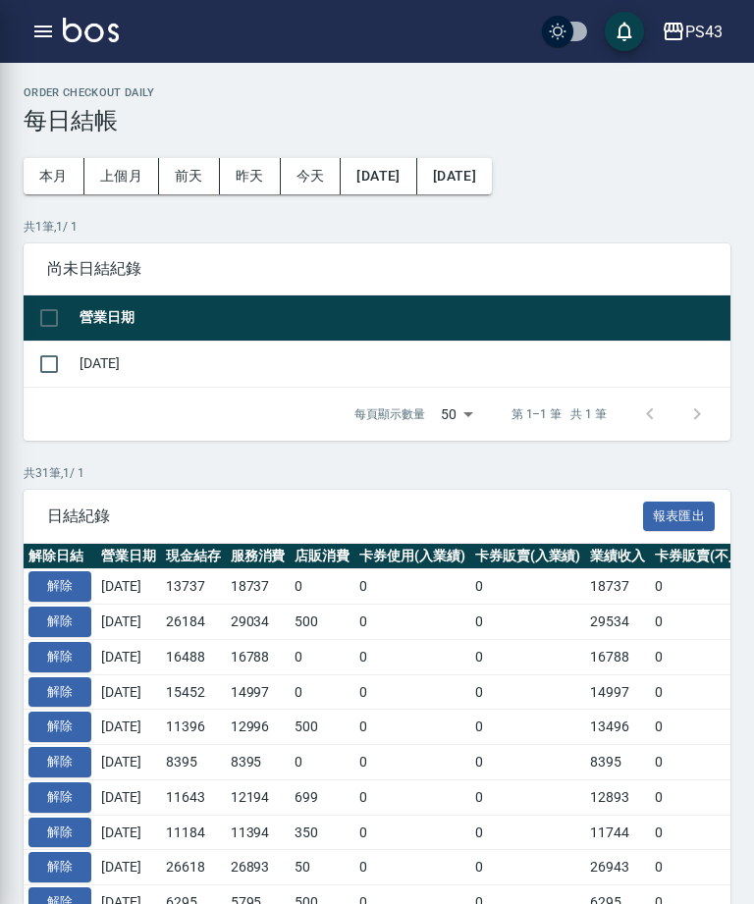
click at [77, 354] on td "[DATE]" at bounding box center [403, 364] width 656 height 46
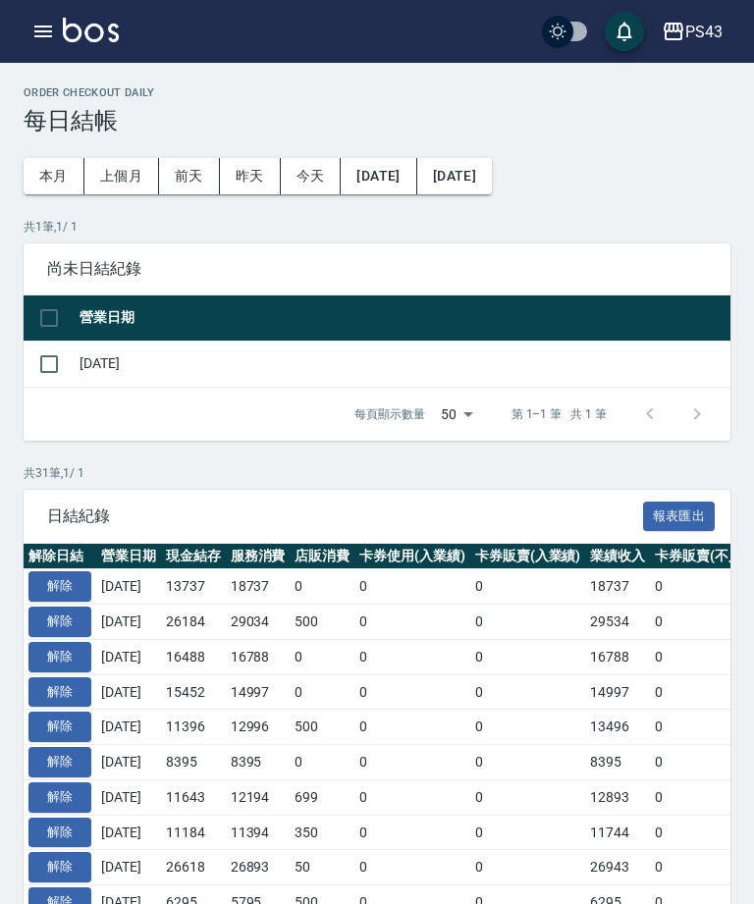
click at [49, 373] on input "checkbox" at bounding box center [48, 364] width 41 height 41
checkbox input "true"
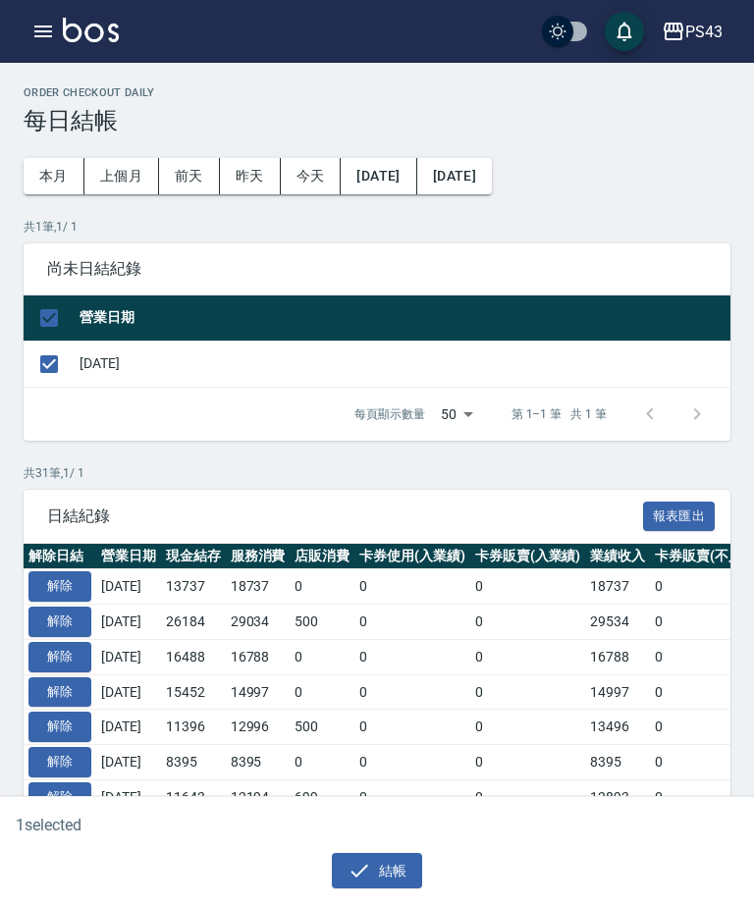
click at [366, 882] on icon "button" at bounding box center [359, 871] width 24 height 24
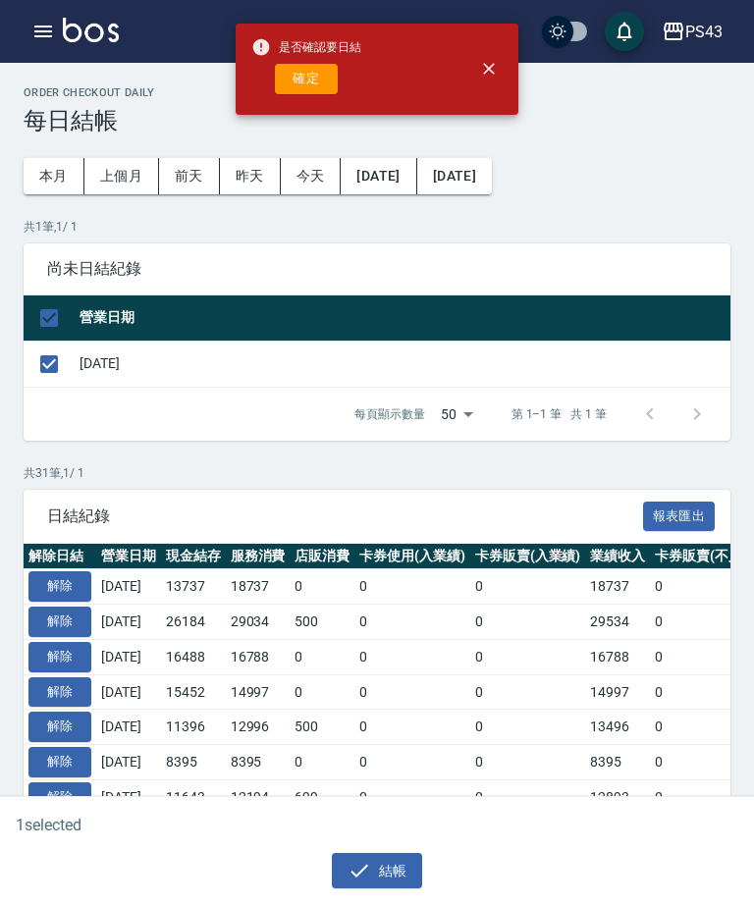
click at [306, 92] on button "確定" at bounding box center [306, 79] width 63 height 30
checkbox input "false"
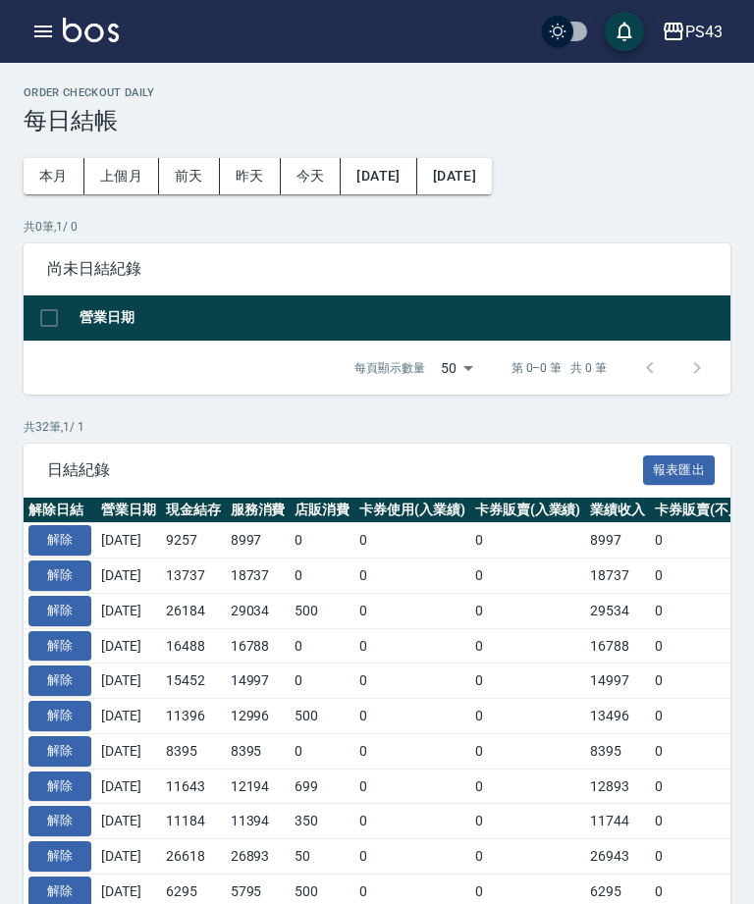
click at [40, 23] on icon "button" at bounding box center [43, 32] width 24 height 24
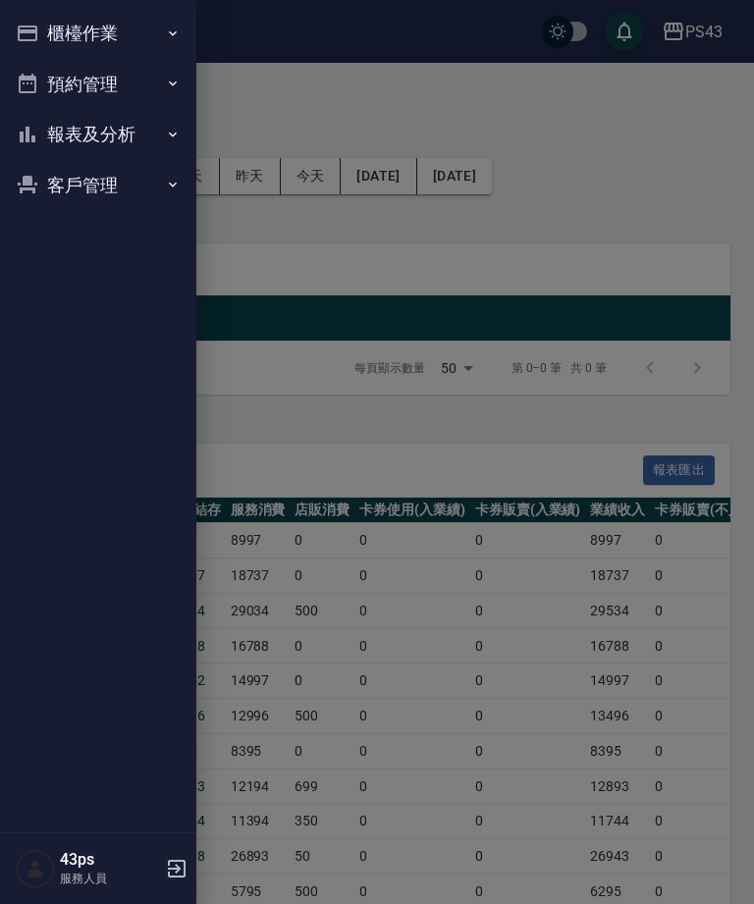
click at [49, 31] on button "櫃檯作業" at bounding box center [98, 33] width 181 height 51
click at [40, 27] on button "櫃檯作業" at bounding box center [98, 33] width 181 height 51
click at [144, 138] on button "報表及分析" at bounding box center [98, 134] width 181 height 51
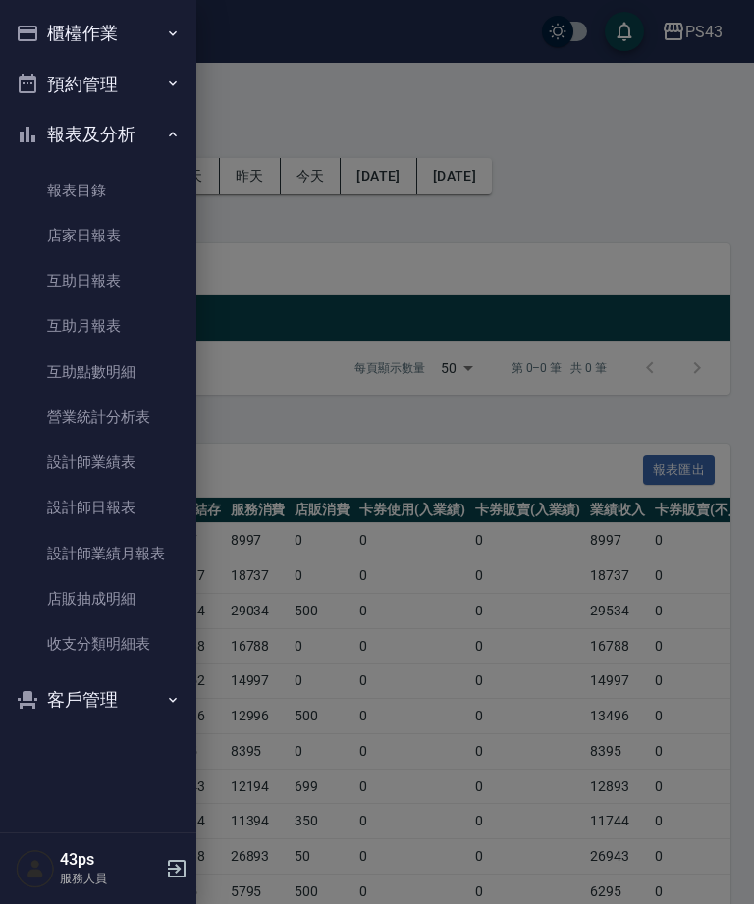
click at [143, 224] on link "店家日報表" at bounding box center [98, 235] width 181 height 45
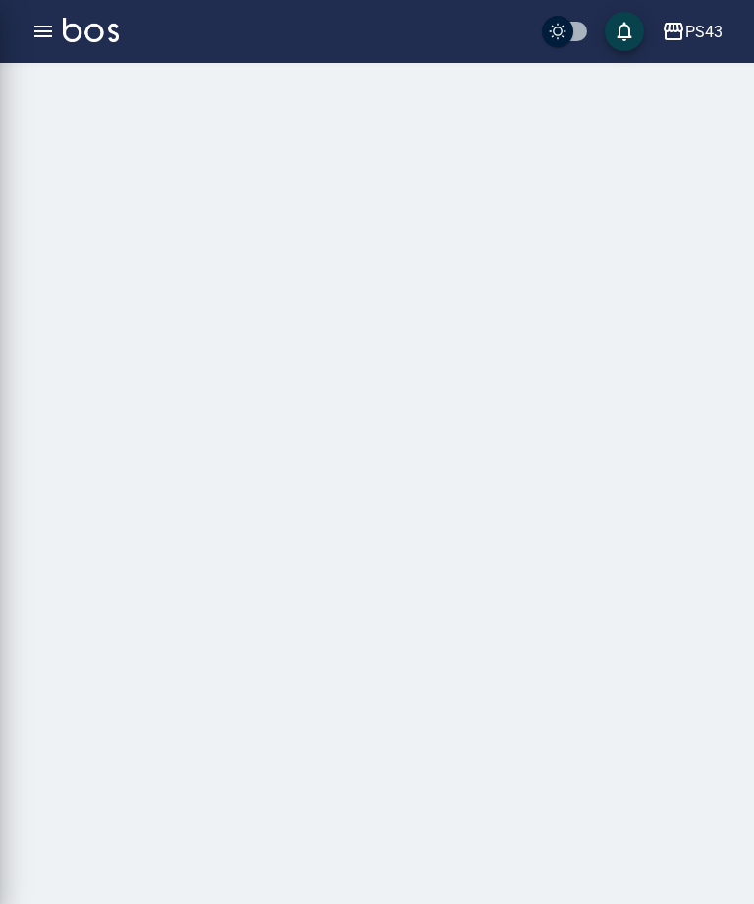
click at [131, 233] on div at bounding box center [377, 452] width 754 height 904
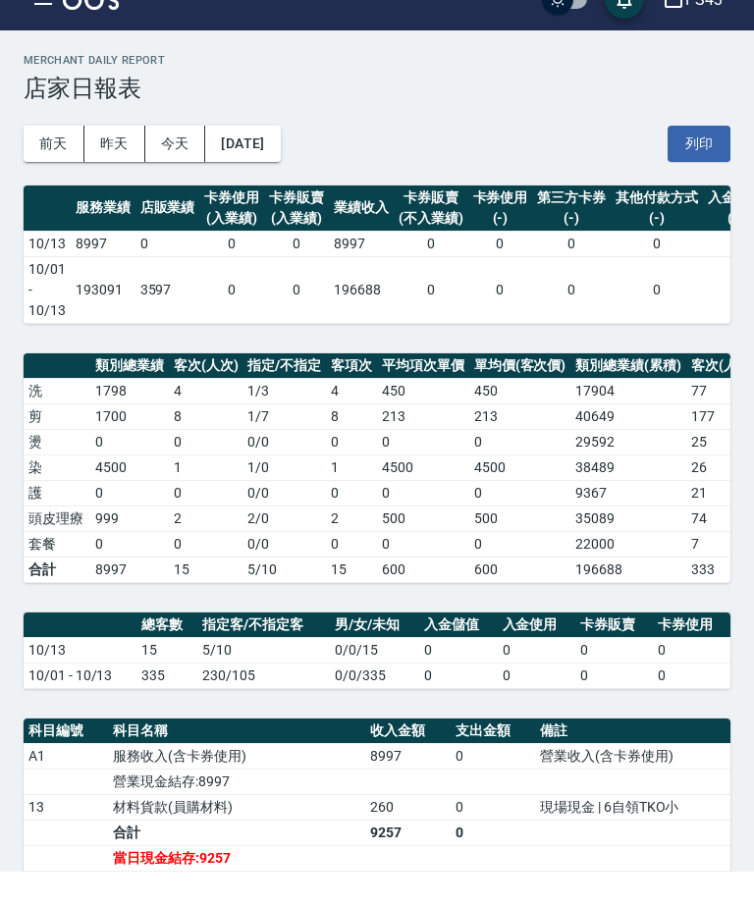
scroll to position [33, 0]
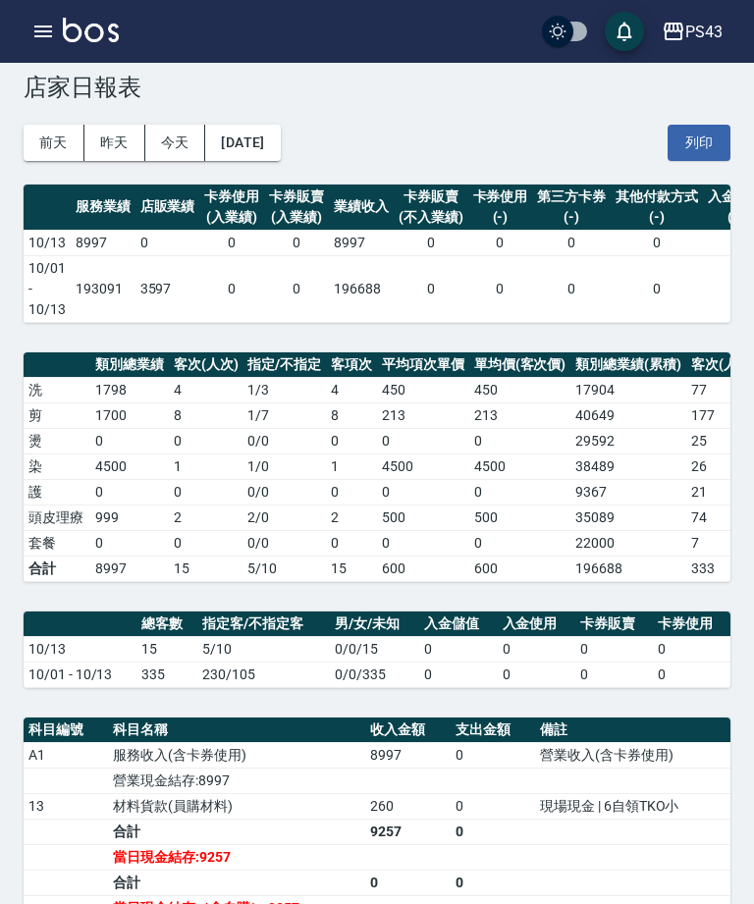
click at [239, 338] on div "PS43 [DATE] 店家日報表 列印時間： [DATE][PHONE_NUMBER]:20 Merchant Daily Report 店家日報表 [DA…" at bounding box center [377, 804] width 754 height 1551
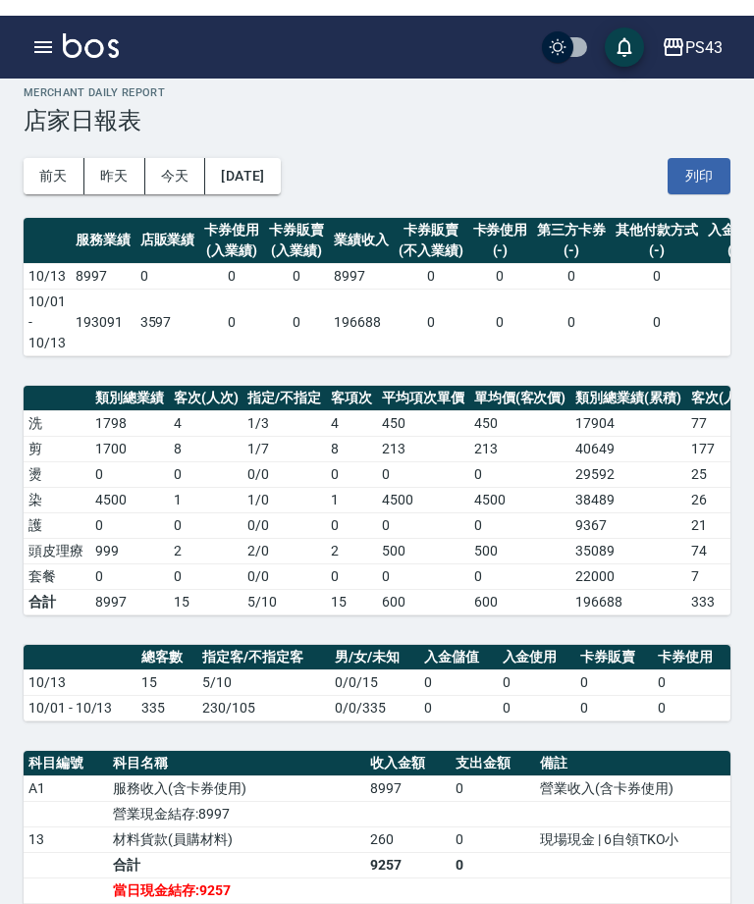
scroll to position [0, 0]
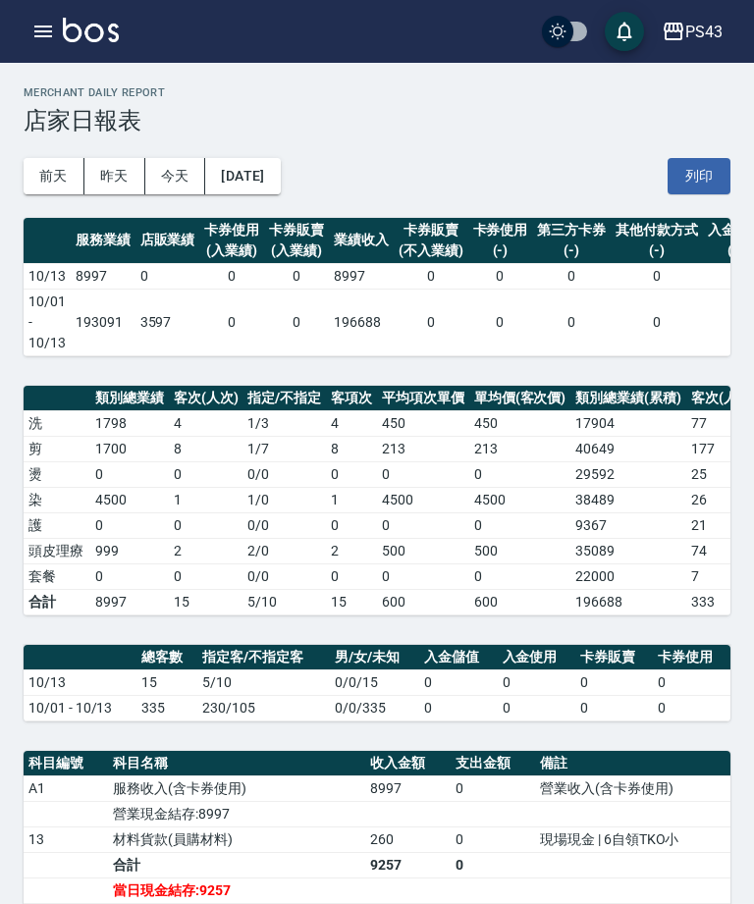
click at [47, 21] on icon "button" at bounding box center [43, 32] width 24 height 24
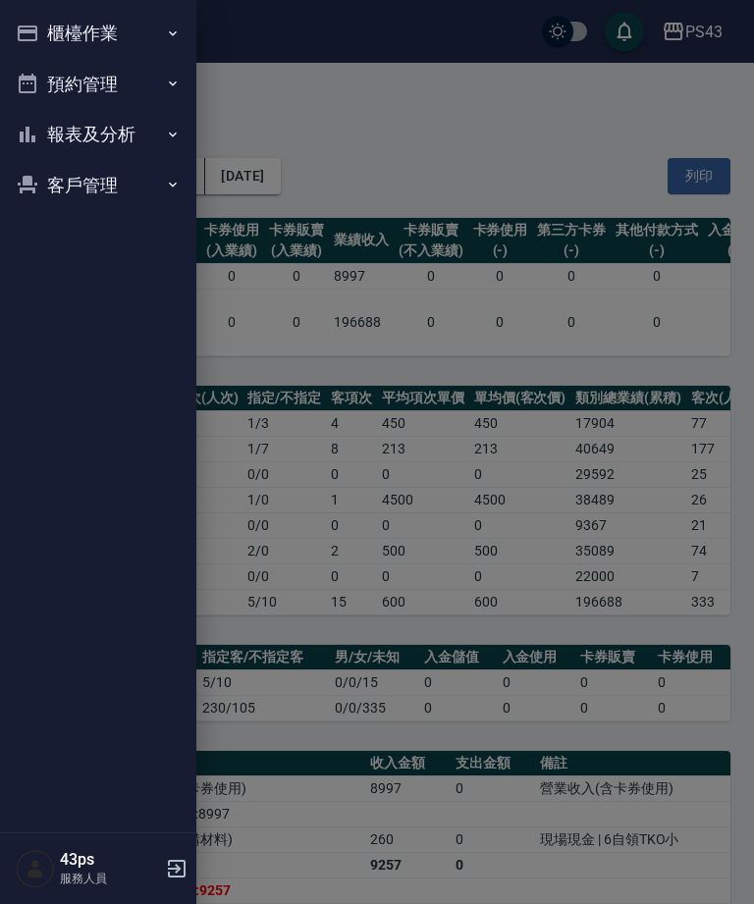
click at [178, 54] on button "櫃檯作業" at bounding box center [98, 33] width 181 height 51
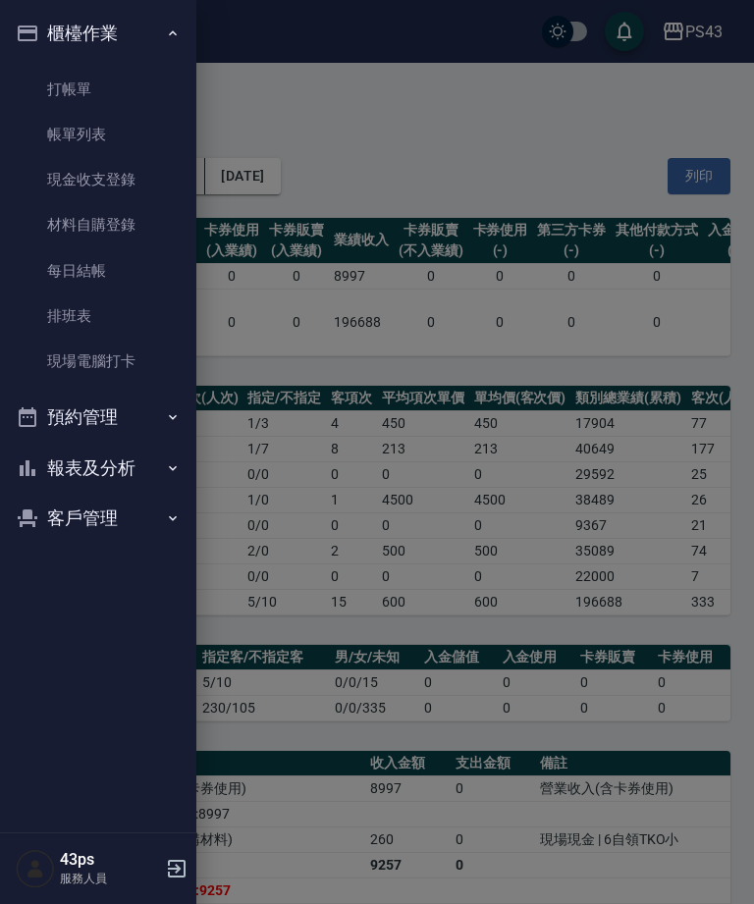
click at [305, 74] on div at bounding box center [377, 452] width 754 height 904
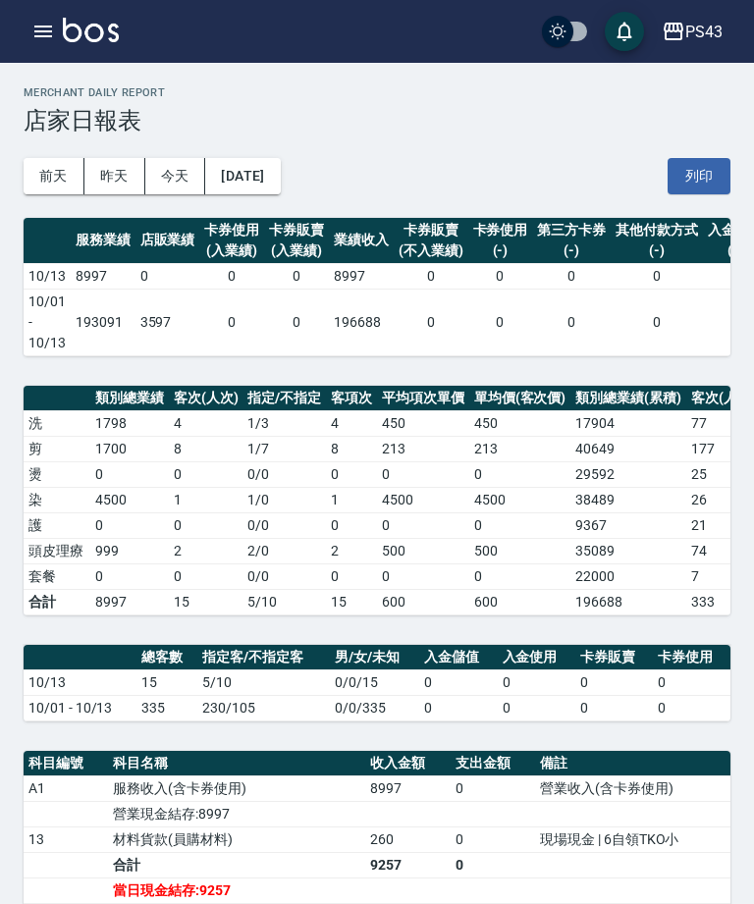
click at [275, 104] on div "Merchant Daily Report 店家日報表" at bounding box center [377, 110] width 707 height 48
